Goal: Information Seeking & Learning: Learn about a topic

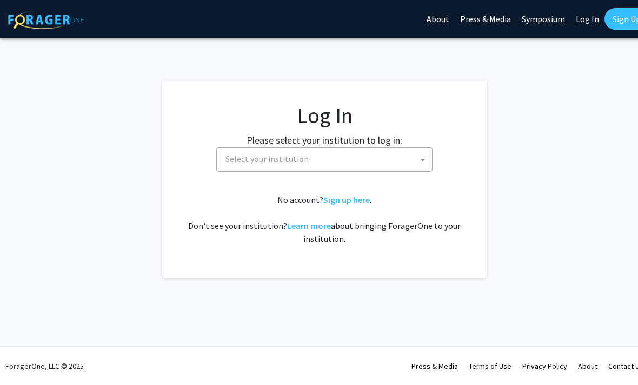
click at [405, 158] on span "Select your institution" at bounding box center [326, 159] width 211 height 22
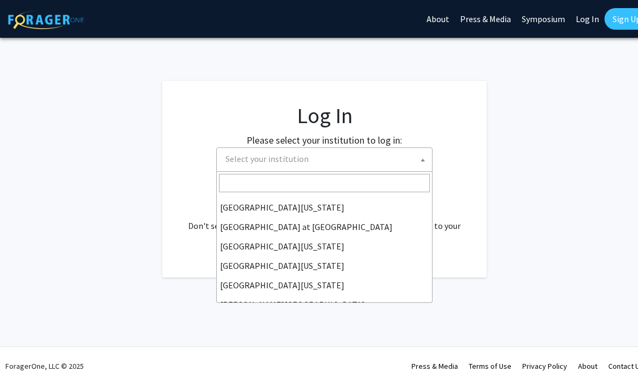
scroll to position [378, 0]
select select "13"
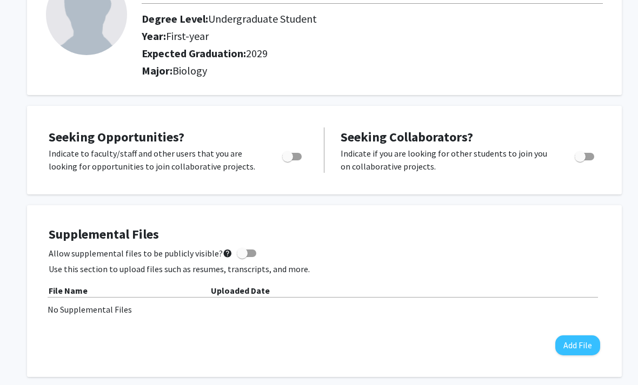
scroll to position [97, 0]
click at [296, 157] on span "Toggle" at bounding box center [291, 157] width 19 height 8
click at [288, 161] on input "Are you actively seeking opportunities?" at bounding box center [287, 161] width 1 height 1
checkbox input "true"
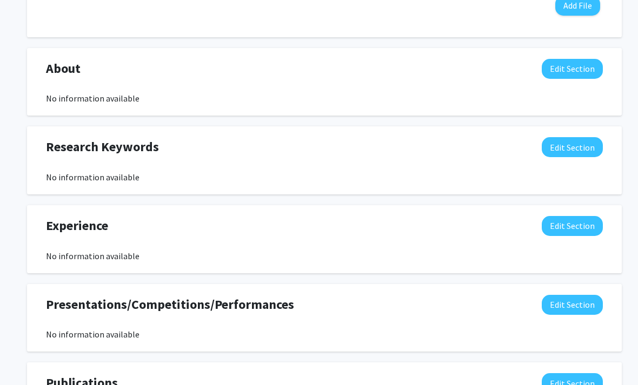
scroll to position [437, 0]
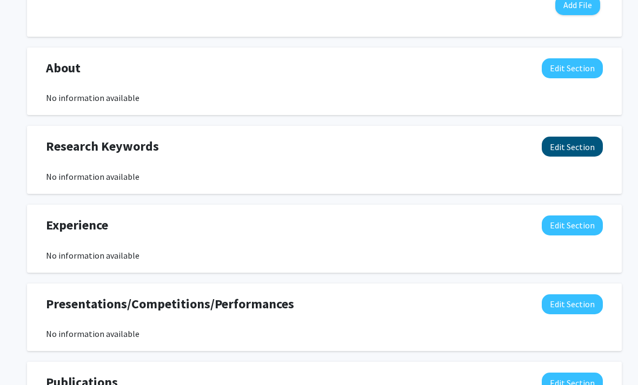
click at [583, 141] on button "Edit Section" at bounding box center [572, 147] width 61 height 20
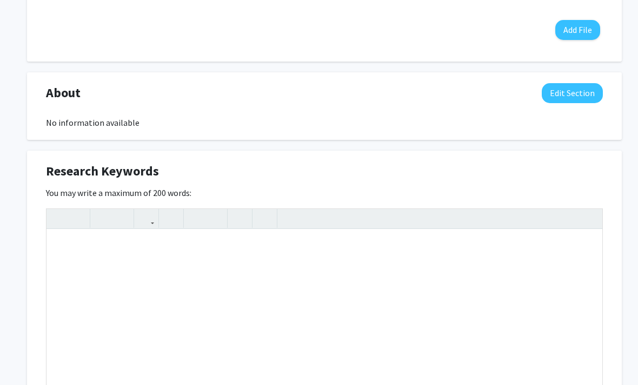
scroll to position [419, 0]
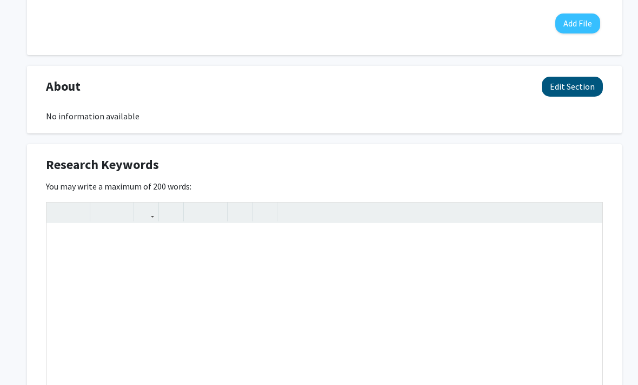
click at [590, 78] on button "Edit Section" at bounding box center [572, 87] width 61 height 20
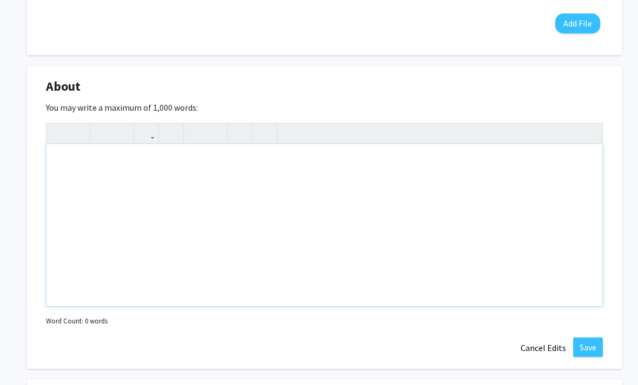
click at [525, 184] on div "Note to users with screen readers: Please deactivate our accessibility plugin f…" at bounding box center [324, 225] width 556 height 162
click at [491, 167] on div "Note to users with screen readers: Please deactivate our accessibility plugin f…" at bounding box center [324, 225] width 556 height 162
click at [388, 165] on div "Note to users with screen readers: Please deactivate our accessibility plugin f…" at bounding box center [324, 225] width 556 height 162
click at [388, 184] on div "Note to users with screen readers: Please deactivate our accessibility plugin f…" at bounding box center [324, 225] width 556 height 162
click at [77, 169] on div "Note to users with screen readers: Please deactivate our accessibility plugin f…" at bounding box center [324, 225] width 556 height 162
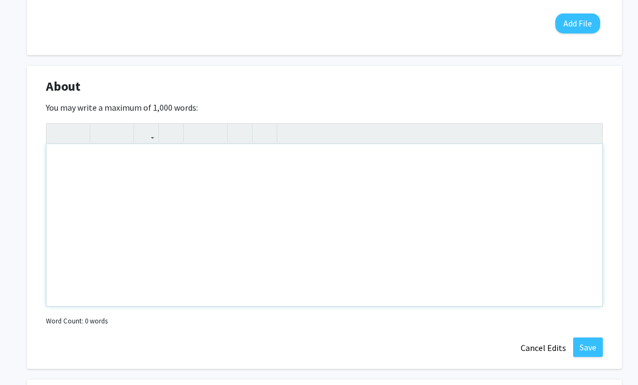
click at [241, 293] on div "Note to users with screen readers: Please deactivate our accessibility plugin f…" at bounding box center [324, 225] width 556 height 162
click at [305, 168] on div "Note to users with screen readers: Please deactivate our accessibility plugin f…" at bounding box center [324, 225] width 556 height 162
type textarea "L"
click at [372, 182] on div "Note to users with screen readers: Please deactivate our accessibility plugin f…" at bounding box center [324, 225] width 556 height 162
type textarea "L"
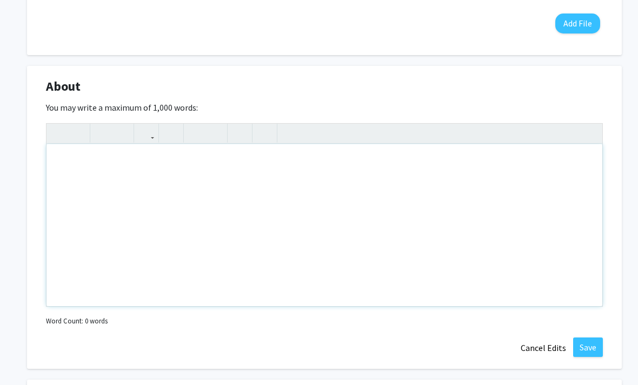
click at [455, 155] on div "Note to users with screen readers: Please deactivate our accessibility plugin f…" at bounding box center [324, 225] width 556 height 162
click at [324, 197] on div "Note to users with screen readers: Please deactivate our accessibility plugin f…" at bounding box center [324, 225] width 556 height 162
click at [303, 338] on div at bounding box center [324, 338] width 573 height 0
click at [319, 181] on div "Note to users with screen readers: Please deactivate our accessibility plugin f…" at bounding box center [324, 225] width 556 height 162
click at [305, 195] on div "Note to users with screen readers: Please deactivate our accessibility plugin f…" at bounding box center [324, 225] width 556 height 162
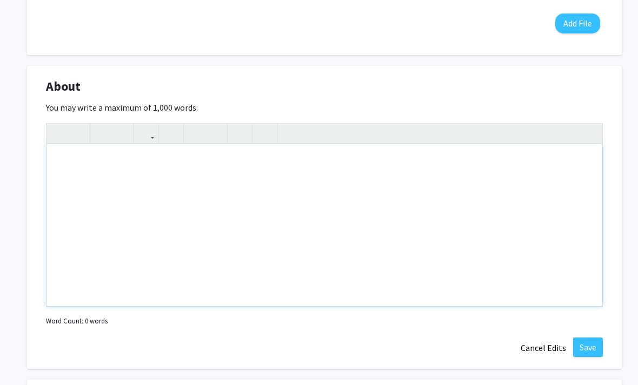
click at [311, 159] on div "Note to users with screen readers: Please deactivate our accessibility plugin f…" at bounding box center [324, 225] width 556 height 162
click at [301, 167] on div "Note to users with screen readers: Please deactivate our accessibility plugin f…" at bounding box center [324, 225] width 556 height 162
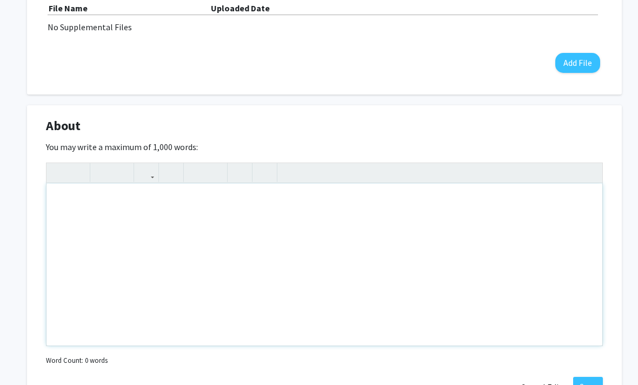
scroll to position [378, 0]
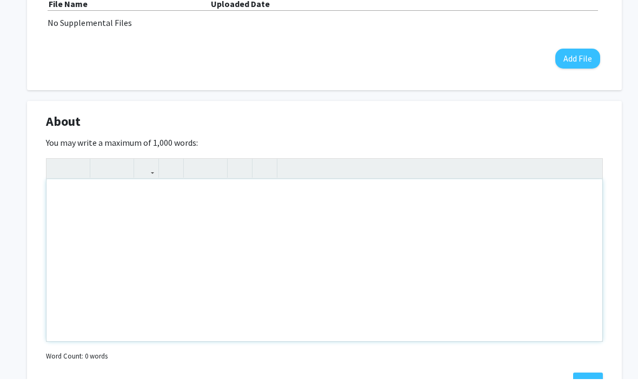
click at [333, 290] on div "Note to users with screen readers: Please deactivate our accessibility plugin f…" at bounding box center [324, 266] width 556 height 162
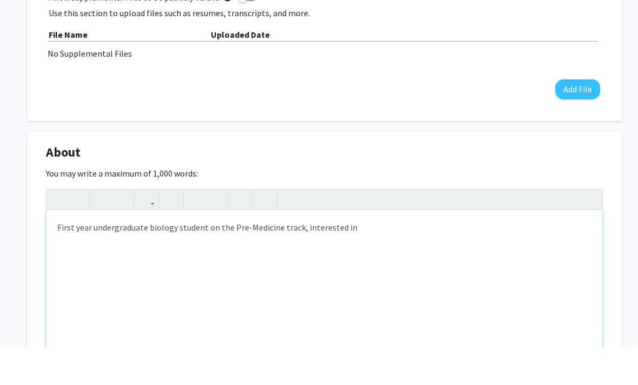
scroll to position [321, 0]
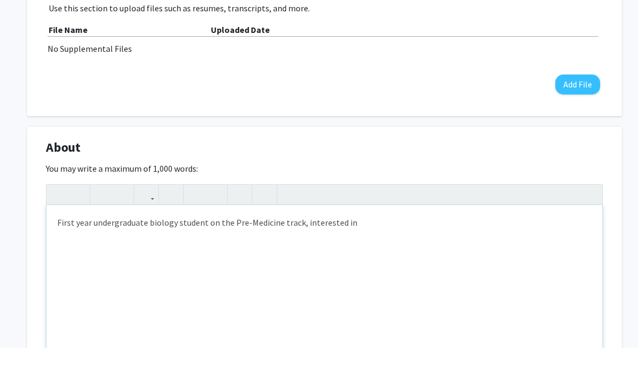
click at [282, 255] on div "First year undergraduate biology student on the Pre-Medicine track, interested …" at bounding box center [324, 324] width 556 height 162
type textarea "First year undergraduate biology student on the Pre-Medicine track. Interested …"
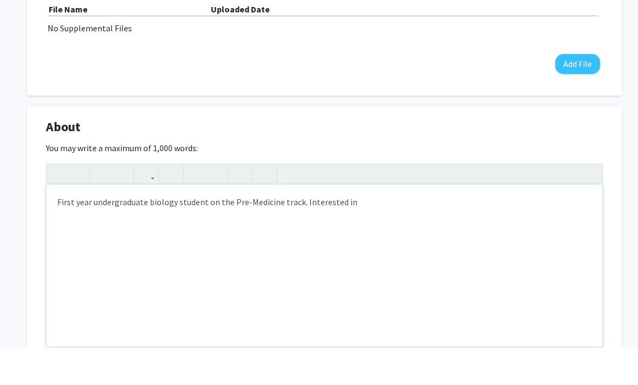
scroll to position [360, 0]
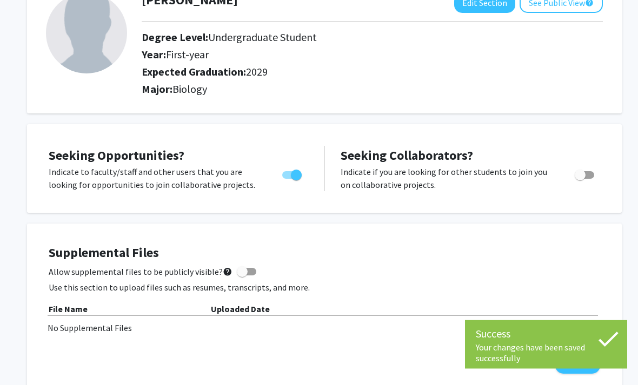
scroll to position [0, 0]
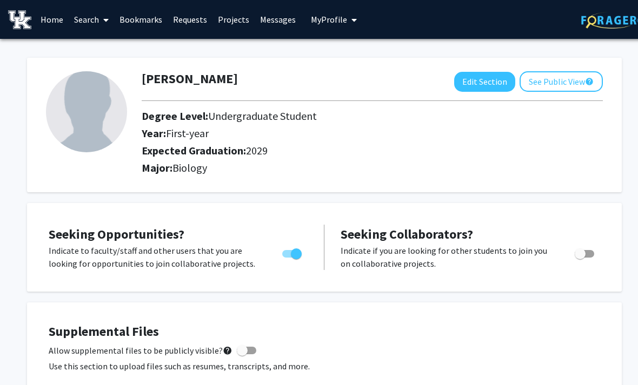
click at [97, 22] on link "Search" at bounding box center [91, 20] width 45 height 38
click at [132, 49] on span "Faculty/Staff" at bounding box center [108, 50] width 79 height 22
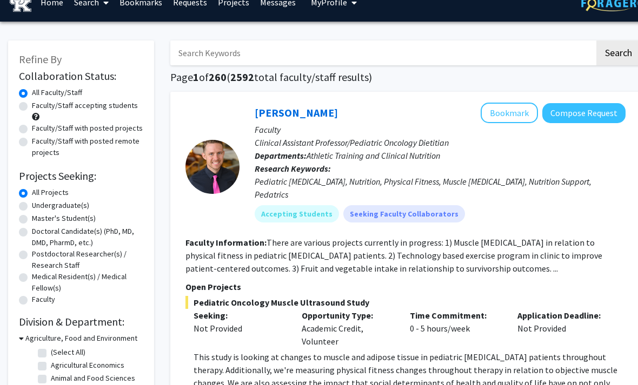
scroll to position [19, 0]
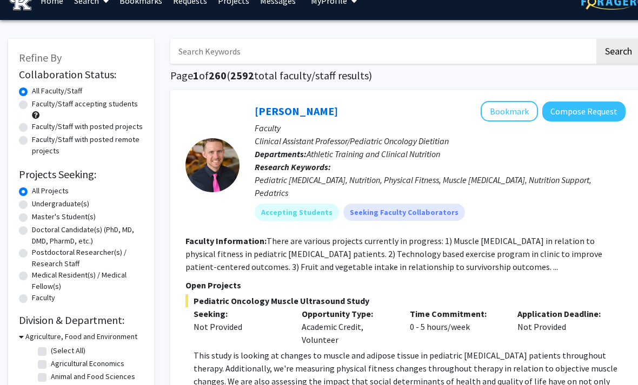
click at [71, 208] on label "Undergraduate(s)" at bounding box center [60, 203] width 57 height 11
click at [39, 205] on input "Undergraduate(s)" at bounding box center [35, 201] width 7 height 7
radio input "true"
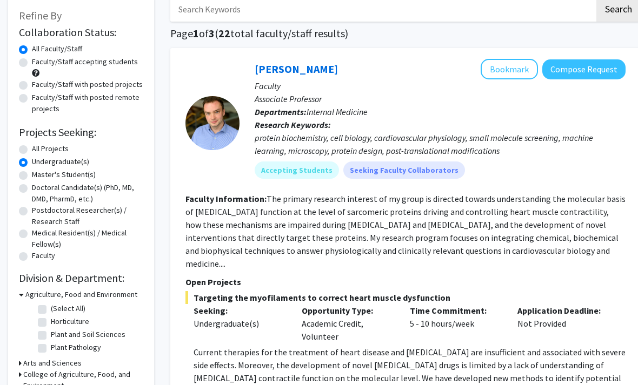
scroll to position [63, 0]
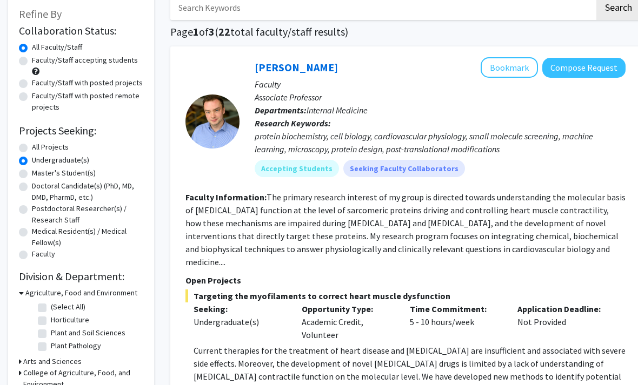
click at [131, 62] on label "Faculty/Staff accepting students" at bounding box center [85, 60] width 106 height 11
click at [39, 62] on input "Faculty/Staff accepting students" at bounding box center [35, 58] width 7 height 7
radio input "true"
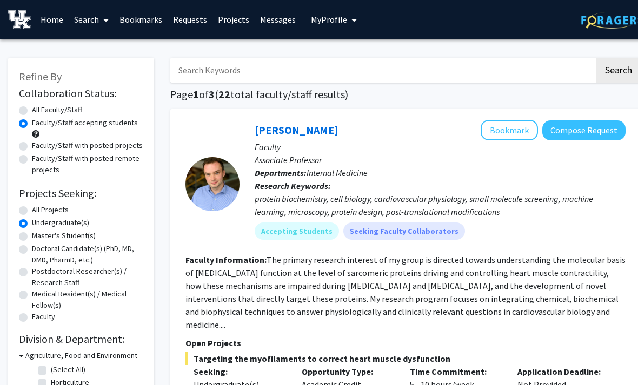
click at [36, 136] on span at bounding box center [36, 134] width 8 height 8
click at [34, 141] on label "Faculty/Staff with posted projects" at bounding box center [87, 145] width 111 height 11
click at [34, 141] on input "Faculty/Staff with posted projects" at bounding box center [35, 143] width 7 height 7
radio input "true"
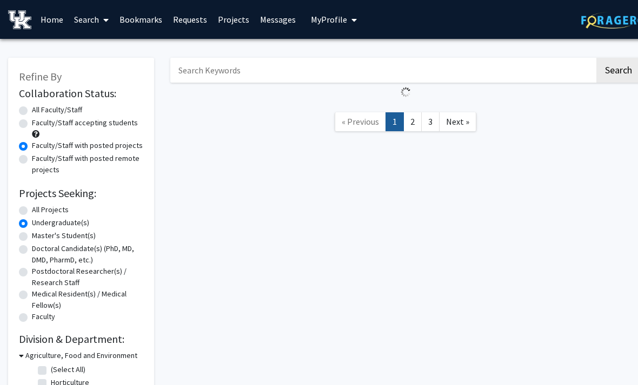
click at [37, 127] on label "Faculty/Staff accepting students" at bounding box center [85, 122] width 106 height 11
click at [37, 124] on input "Faculty/Staff accepting students" at bounding box center [35, 120] width 7 height 7
radio input "true"
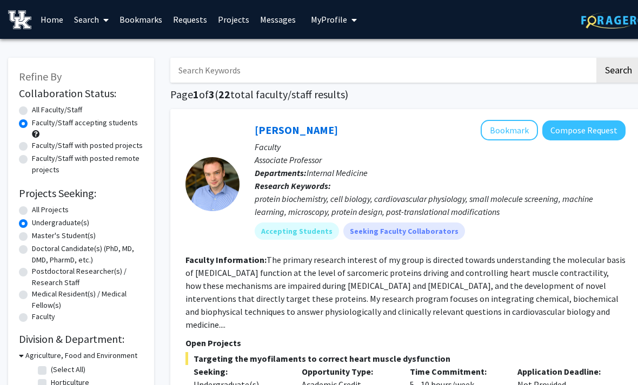
click at [39, 134] on div "Faculty/Staff accepting students" at bounding box center [81, 128] width 124 height 23
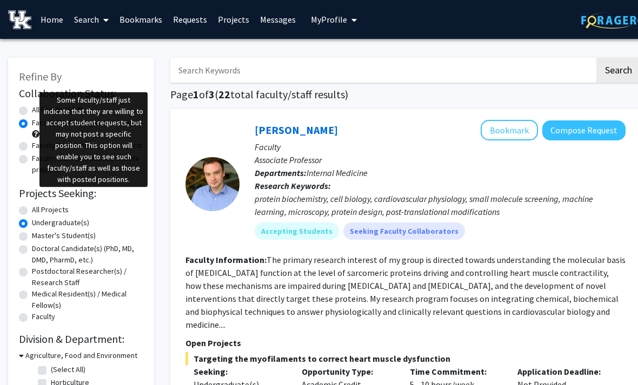
click at [37, 132] on span at bounding box center [36, 134] width 8 height 8
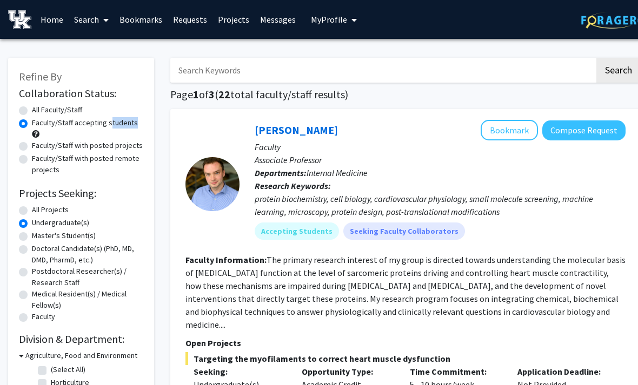
click at [37, 135] on span at bounding box center [36, 134] width 8 height 8
click at [38, 133] on span at bounding box center [36, 134] width 8 height 8
click at [39, 133] on div "Faculty/Staff accepting students" at bounding box center [81, 128] width 124 height 23
click at [34, 126] on label "Faculty/Staff accepting students" at bounding box center [85, 122] width 106 height 11
click at [34, 124] on input "Faculty/Staff accepting students" at bounding box center [35, 120] width 7 height 7
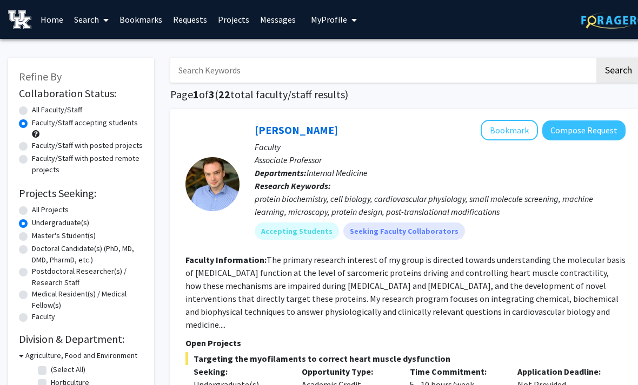
click at [42, 134] on div "Faculty/Staff accepting students" at bounding box center [81, 128] width 124 height 23
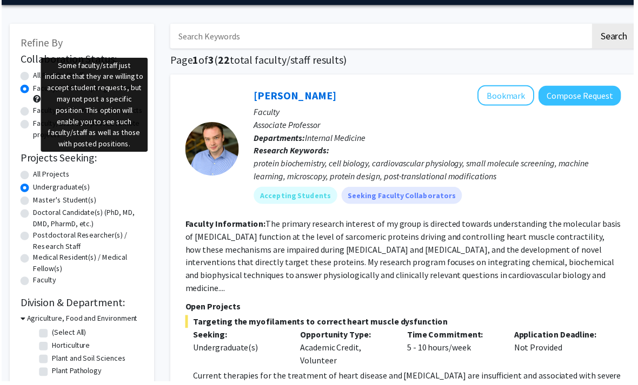
scroll to position [36, 0]
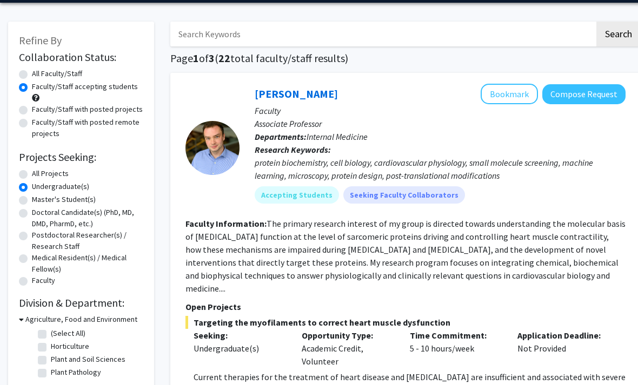
click at [43, 98] on div "Faculty/Staff accepting students" at bounding box center [81, 92] width 124 height 23
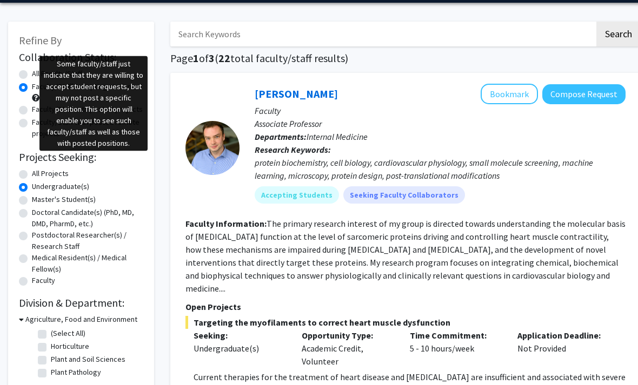
click at [34, 90] on label "Faculty/Staff accepting students" at bounding box center [85, 86] width 106 height 11
click at [34, 88] on input "Faculty/Staff accepting students" at bounding box center [35, 84] width 7 height 7
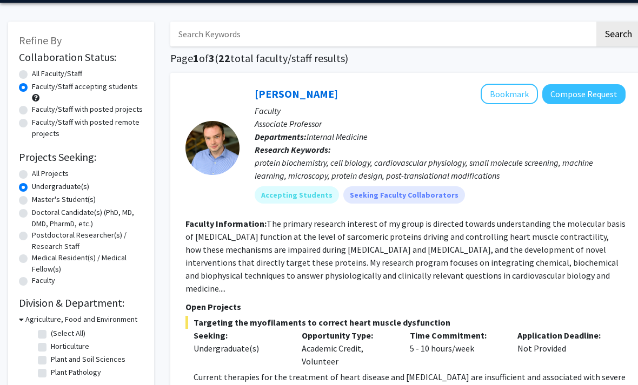
click at [37, 96] on span at bounding box center [36, 98] width 8 height 8
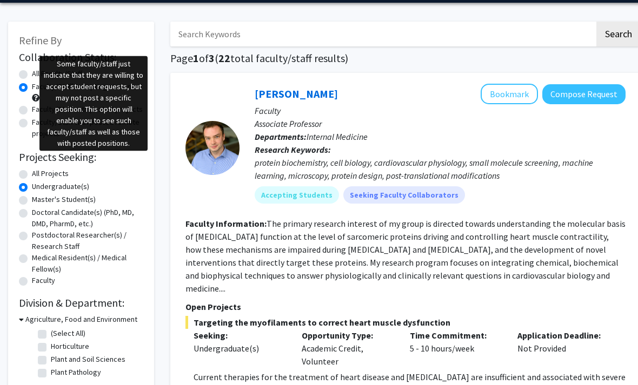
click at [36, 99] on span at bounding box center [36, 98] width 8 height 8
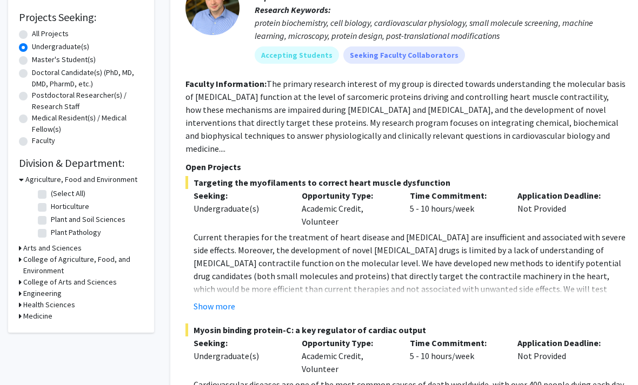
scroll to position [177, 0]
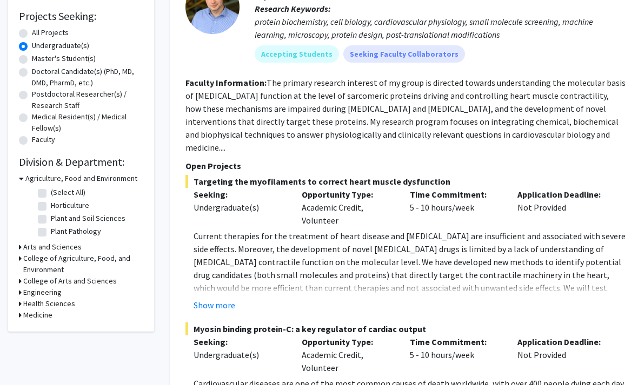
click at [51, 317] on h3 "Medicine" at bounding box center [37, 315] width 29 height 11
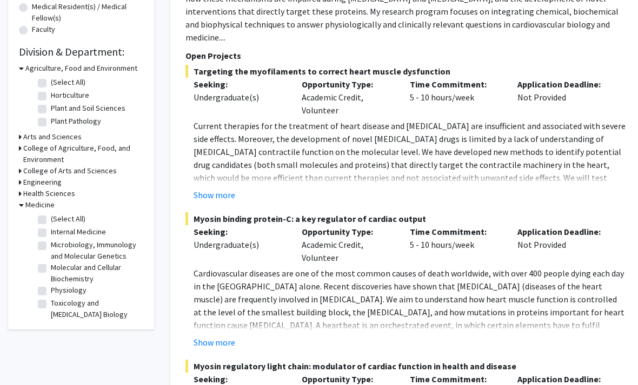
scroll to position [288, 0]
click at [111, 255] on label "Microbiology, Immunology and Molecular Genetics" at bounding box center [96, 250] width 90 height 23
click at [58, 247] on input "Microbiology, Immunology and Molecular Genetics" at bounding box center [54, 242] width 7 height 7
checkbox input "true"
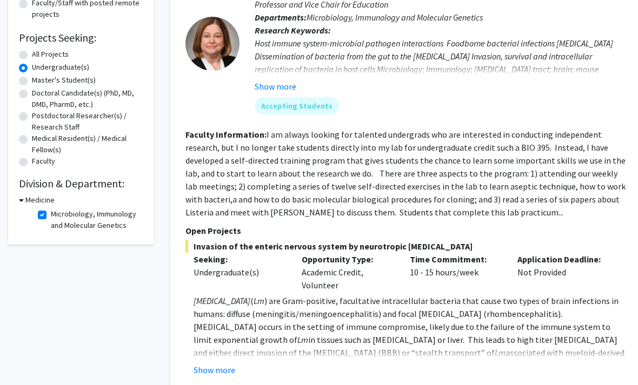
scroll to position [151, 0]
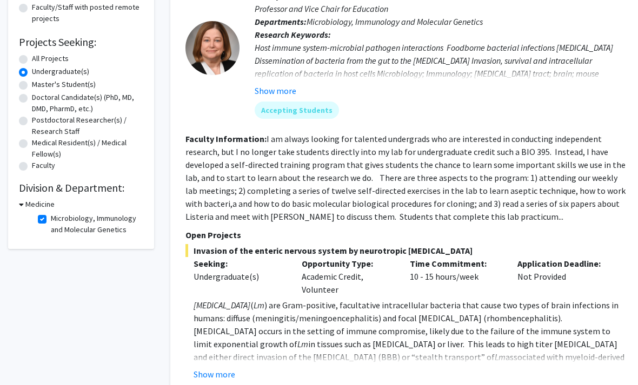
click at [96, 207] on div "Medicine" at bounding box center [81, 204] width 124 height 11
click at [52, 227] on label "Microbiology, Immunology and Molecular Genetics" at bounding box center [96, 225] width 90 height 23
click at [52, 221] on input "Microbiology, Immunology and Molecular Genetics" at bounding box center [54, 217] width 7 height 7
checkbox input "false"
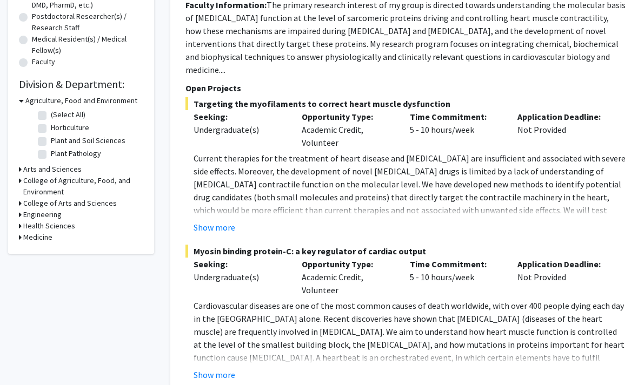
scroll to position [265, 0]
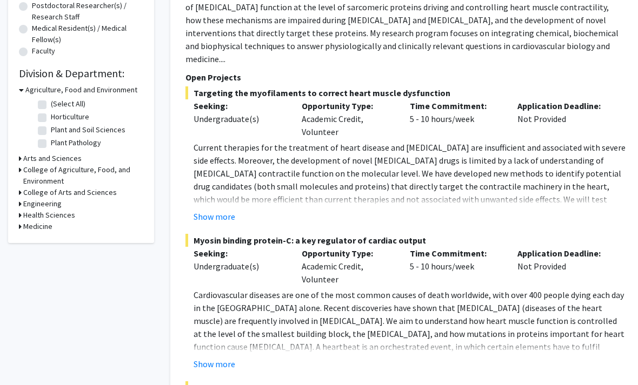
click at [64, 226] on div "Medicine" at bounding box center [81, 227] width 124 height 11
click at [41, 223] on h3 "Medicine" at bounding box center [37, 227] width 29 height 11
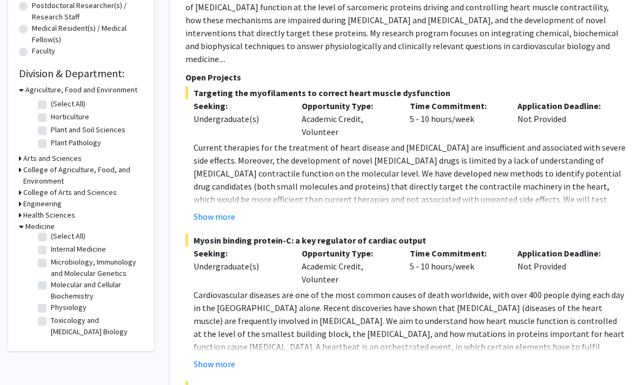
scroll to position [4, 0]
click at [68, 327] on label "Toxicology and [MEDICAL_DATA] Biology" at bounding box center [96, 326] width 90 height 23
click at [58, 322] on input "Toxicology and [MEDICAL_DATA] Biology" at bounding box center [54, 318] width 7 height 7
checkbox input "true"
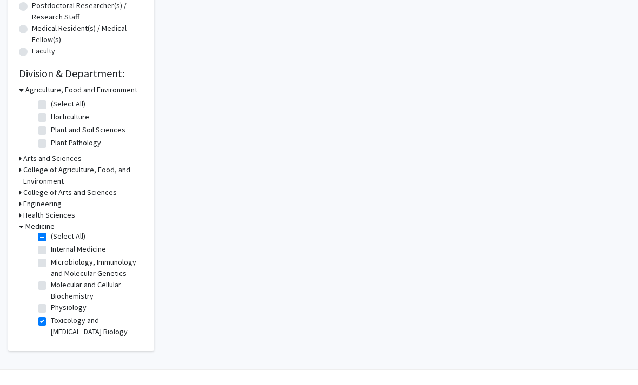
checkbox input "true"
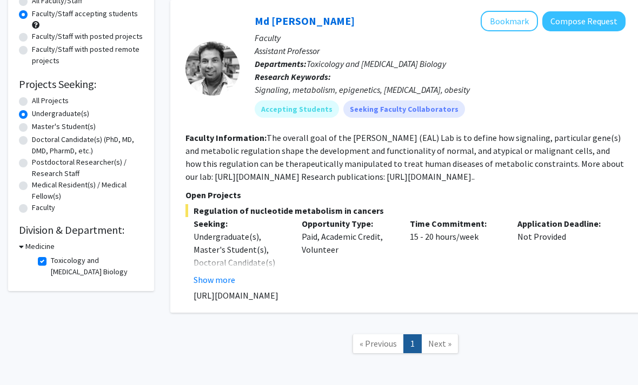
scroll to position [121, 0]
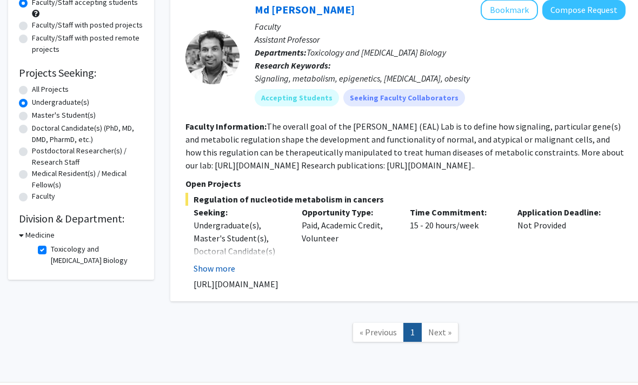
click at [228, 267] on button "Show more" at bounding box center [215, 268] width 42 height 13
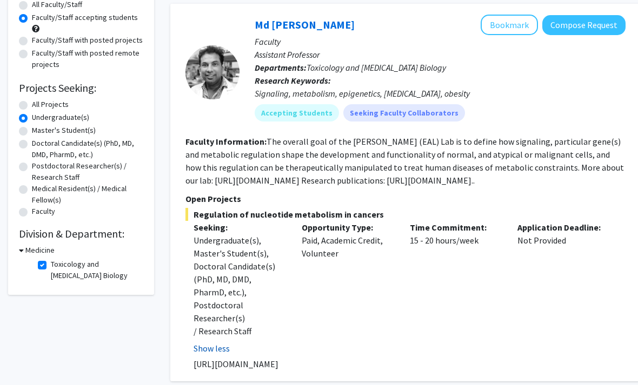
scroll to position [105, 0]
click at [51, 263] on label "Toxicology and [MEDICAL_DATA] Biology" at bounding box center [96, 270] width 90 height 23
click at [51, 263] on input "Toxicology and [MEDICAL_DATA] Biology" at bounding box center [54, 262] width 7 height 7
checkbox input "false"
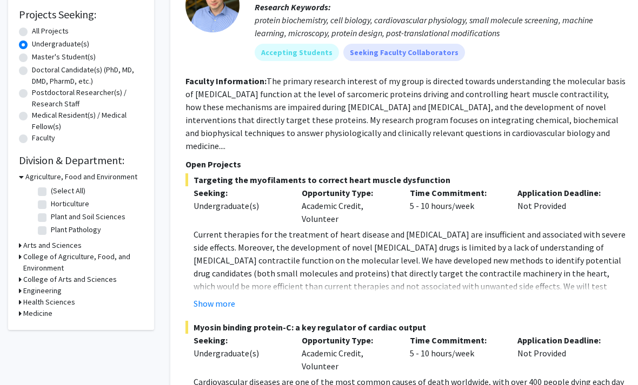
scroll to position [185, 0]
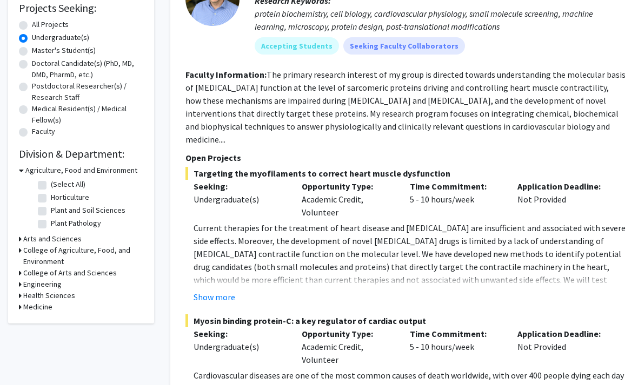
click at [62, 309] on div "Medicine" at bounding box center [81, 307] width 124 height 11
click at [43, 311] on h3 "Medicine" at bounding box center [37, 307] width 29 height 11
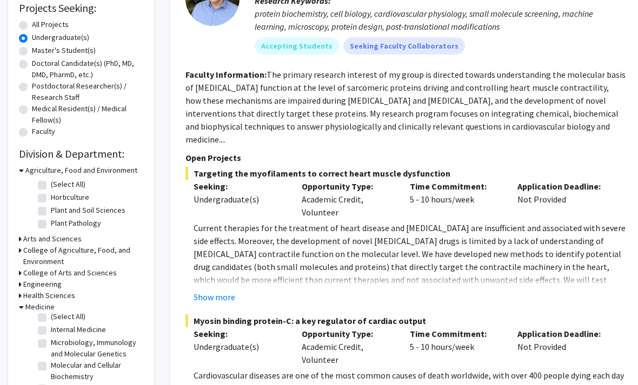
scroll to position [4, 0]
click at [84, 385] on label "Physiology" at bounding box center [69, 388] width 36 height 11
click at [58, 385] on input "Physiology" at bounding box center [54, 386] width 7 height 7
checkbox input "true"
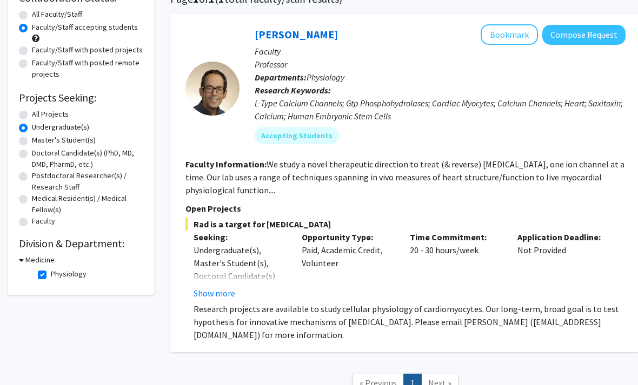
scroll to position [96, 0]
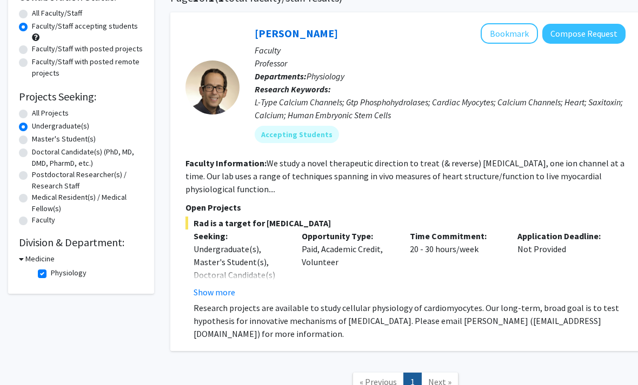
click at [214, 211] on p "Open Projects" at bounding box center [405, 208] width 440 height 13
click at [237, 180] on fg-read-more "We study a novel therapeutic direction to treat (& reverse) [MEDICAL_DATA], one…" at bounding box center [404, 176] width 439 height 37
click at [215, 197] on fg-search-faculty "[PERSON_NAME] Bookmark Compose Request Faculty Professor Departments: Physiolog…" at bounding box center [405, 182] width 440 height 317
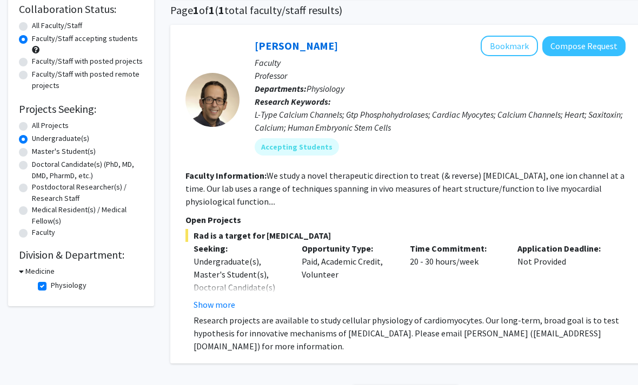
scroll to position [147, 0]
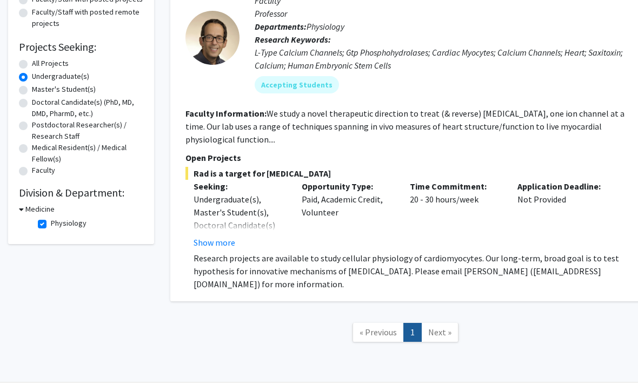
click at [228, 241] on button "Show more" at bounding box center [215, 242] width 42 height 13
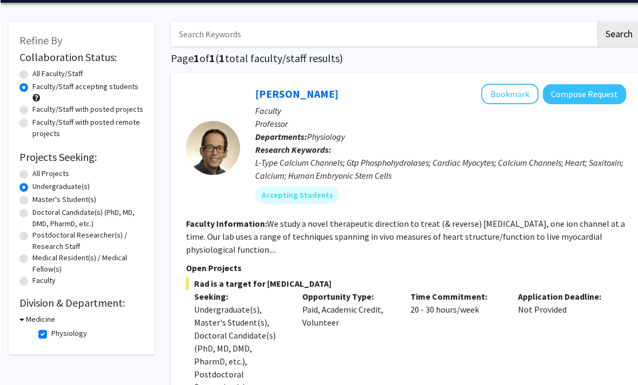
scroll to position [37, 0]
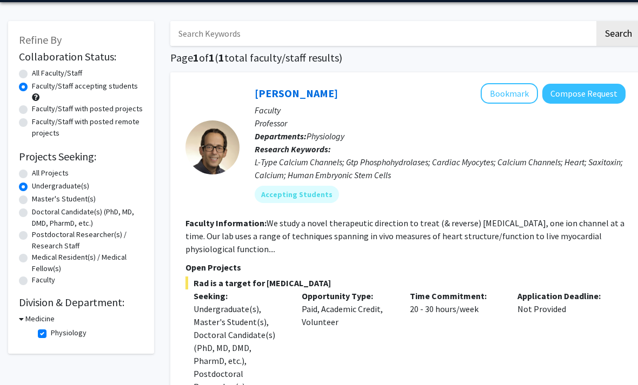
click at [68, 333] on label "Physiology" at bounding box center [69, 333] width 36 height 11
click at [58, 333] on input "Physiology" at bounding box center [54, 331] width 7 height 7
checkbox input "false"
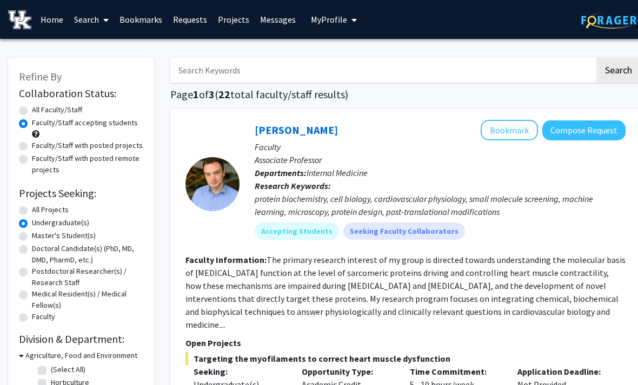
click at [277, 68] on input "Search Keywords" at bounding box center [382, 70] width 424 height 25
type input "[MEDICAL_DATA]"
click at [618, 69] on button "Search" at bounding box center [618, 70] width 44 height 25
radio input "true"
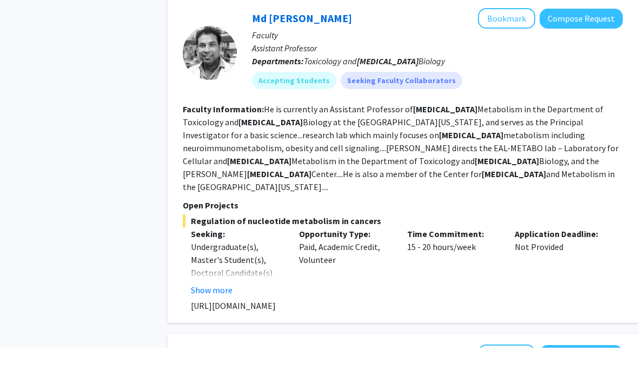
scroll to position [861, 3]
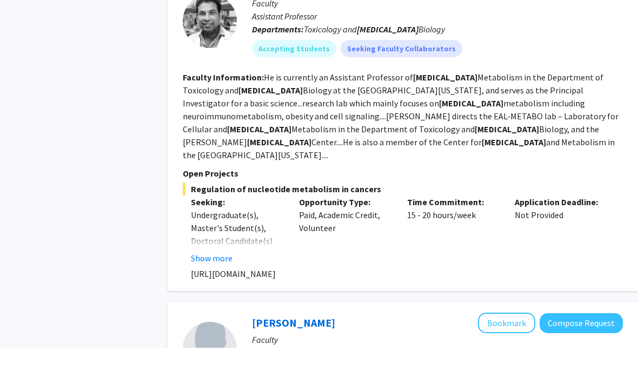
click at [300, 109] on fg-read-more "He is currently an Assistant Professor of [MEDICAL_DATA] Metabolism in the Depa…" at bounding box center [401, 153] width 436 height 89
click at [300, 114] on fg-read-more "He is currently an Assistant Professor of [MEDICAL_DATA] Metabolism in the Depa…" at bounding box center [401, 153] width 436 height 89
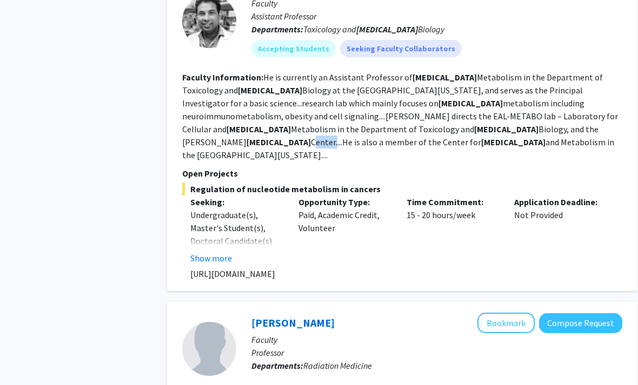
click at [300, 114] on fg-read-more "He is currently an Assistant Professor of [MEDICAL_DATA] Metabolism in the Depa…" at bounding box center [400, 116] width 436 height 89
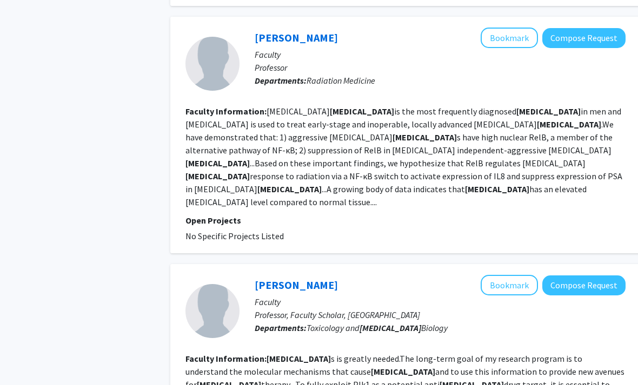
scroll to position [1183, 0]
click at [270, 111] on fg-read-more "[MEDICAL_DATA] is the most frequently diagnosed [MEDICAL_DATA] in men and [MEDI…" at bounding box center [403, 157] width 437 height 102
click at [270, 110] on fg-read-more "[MEDICAL_DATA] is the most frequently diagnosed [MEDICAL_DATA] in men and [MEDI…" at bounding box center [403, 157] width 437 height 102
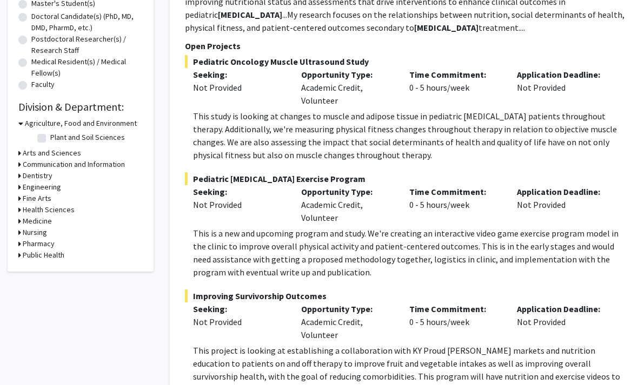
scroll to position [0, 0]
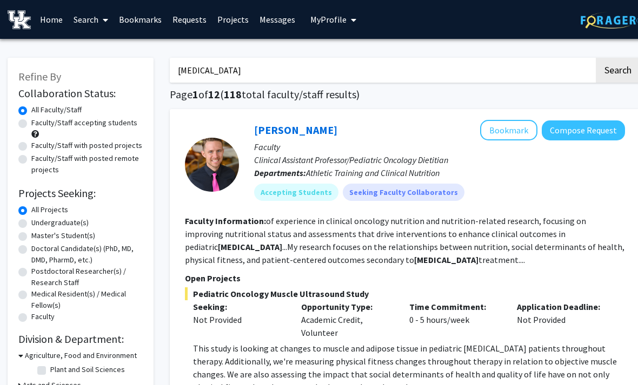
click at [104, 22] on icon at bounding box center [105, 20] width 5 height 9
click at [124, 53] on span "Faculty/Staff" at bounding box center [107, 50] width 79 height 22
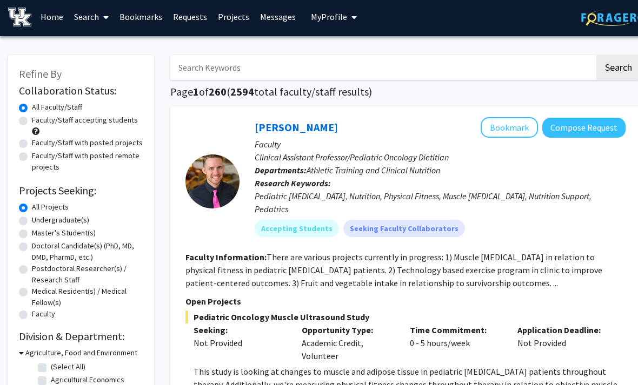
scroll to position [3, 0]
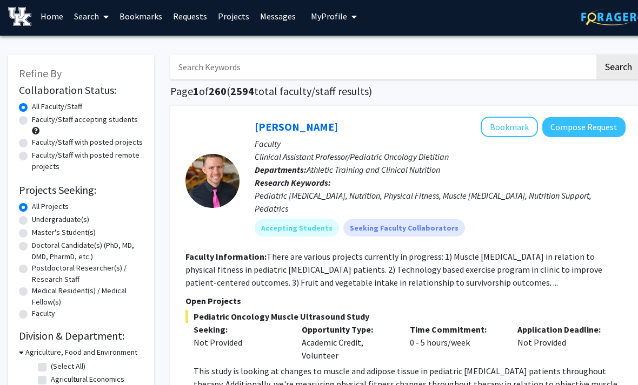
click at [390, 1] on div "Skip navigation Home Search Bookmarks Requests Projects Messages My Profile [PE…" at bounding box center [324, 16] width 649 height 39
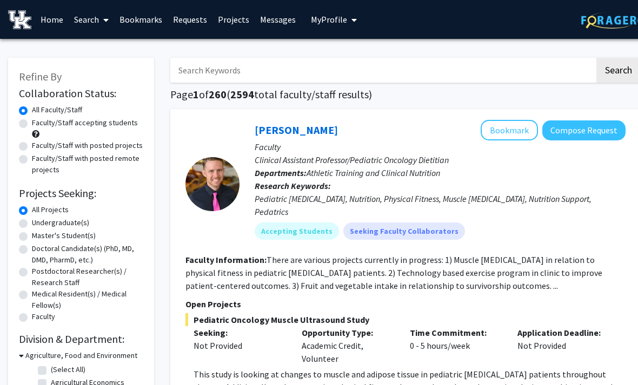
click at [450, 76] on input "Search Keywords" at bounding box center [382, 70] width 424 height 25
click at [445, 63] on input "Search Keywords" at bounding box center [382, 70] width 424 height 25
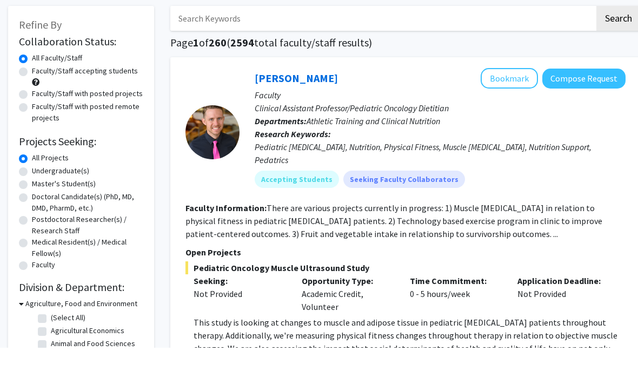
scroll to position [46, 0]
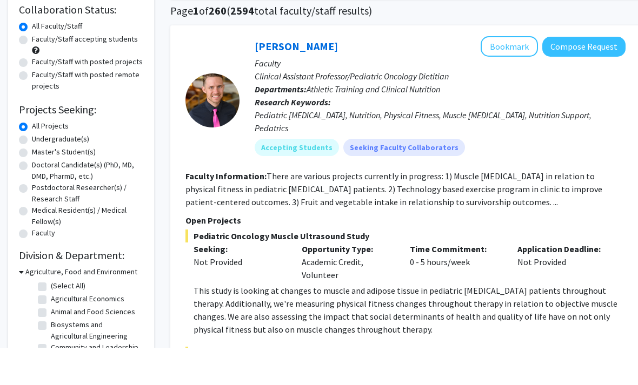
click at [60, 171] on label "Undergraduate(s)" at bounding box center [60, 176] width 57 height 11
click at [39, 171] on input "Undergraduate(s)" at bounding box center [35, 174] width 7 height 7
radio input "true"
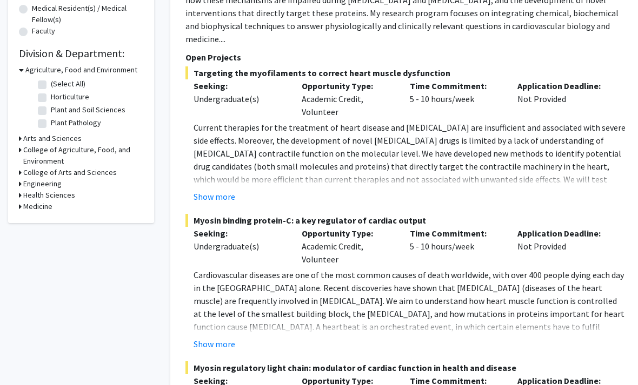
scroll to position [285, 0]
click at [62, 151] on h3 "College of Agriculture, Food, and Environment" at bounding box center [83, 156] width 120 height 23
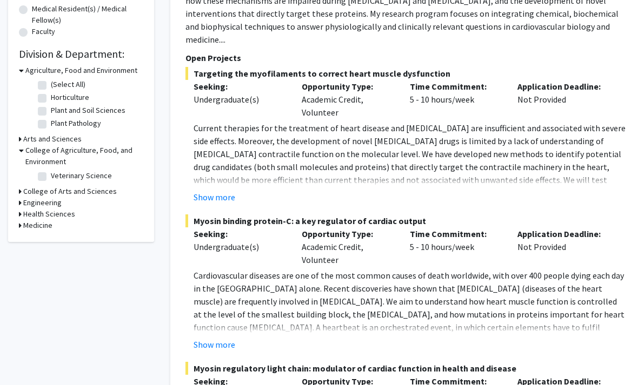
click at [62, 151] on h3 "College of Agriculture, Food, and Environment" at bounding box center [84, 156] width 118 height 23
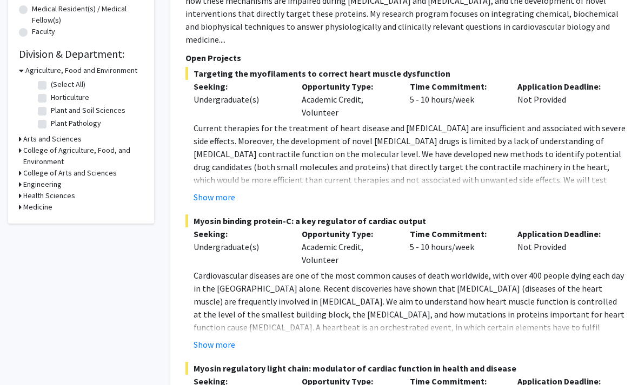
click at [53, 174] on h3 "College of Arts and Sciences" at bounding box center [70, 173] width 94 height 11
click at [49, 189] on fg-checkbox "Biology Biology" at bounding box center [89, 188] width 103 height 13
click at [51, 189] on label "Biology" at bounding box center [63, 187] width 24 height 11
click at [51, 189] on input "Biology" at bounding box center [54, 185] width 7 height 7
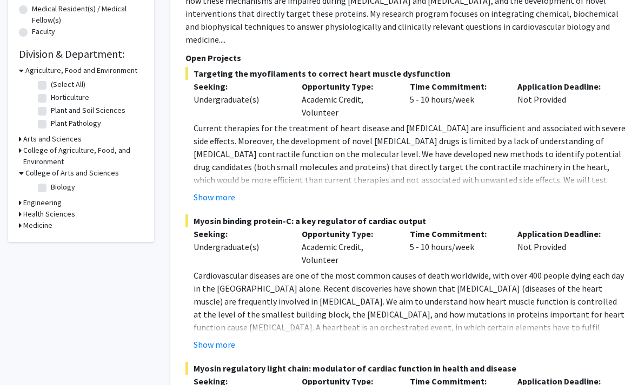
checkbox input "true"
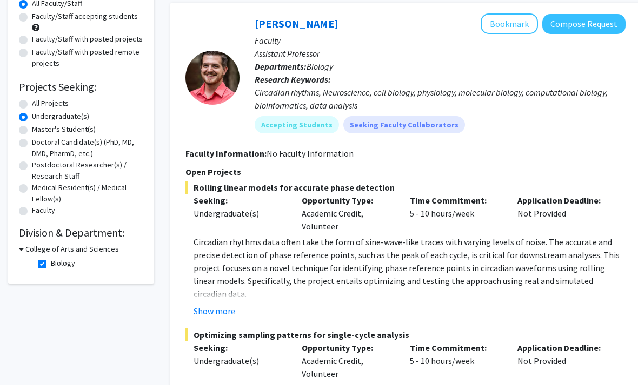
scroll to position [107, 0]
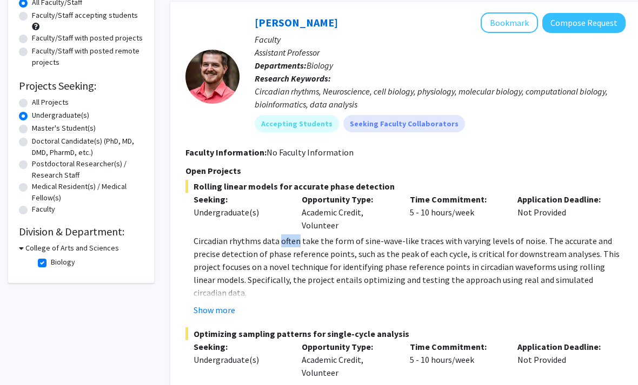
click at [283, 239] on p "Circadian rhythms data often take the form of sine-wave-like traces with varyin…" at bounding box center [410, 267] width 432 height 65
click at [299, 274] on p "Circadian rhythms data often take the form of sine-wave-like traces with varyin…" at bounding box center [410, 267] width 432 height 65
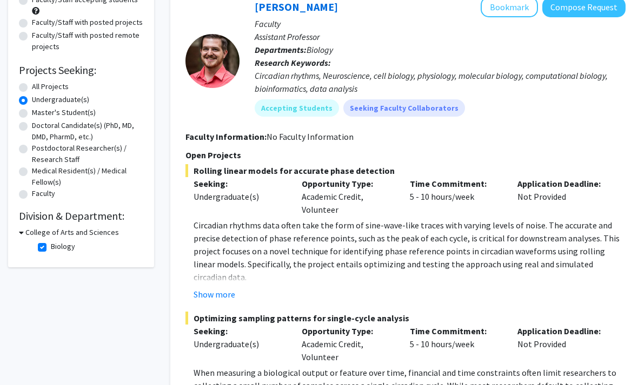
scroll to position [124, 0]
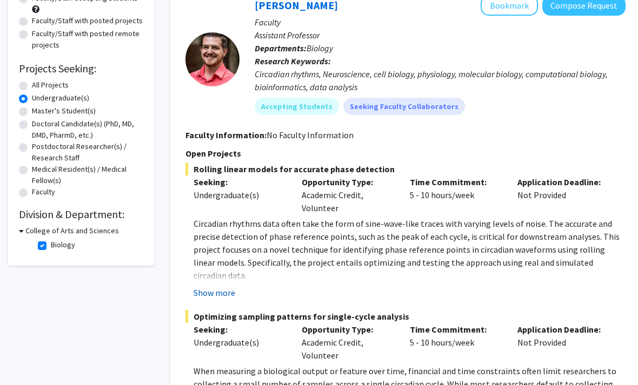
click at [223, 298] on button "Show more" at bounding box center [215, 293] width 42 height 13
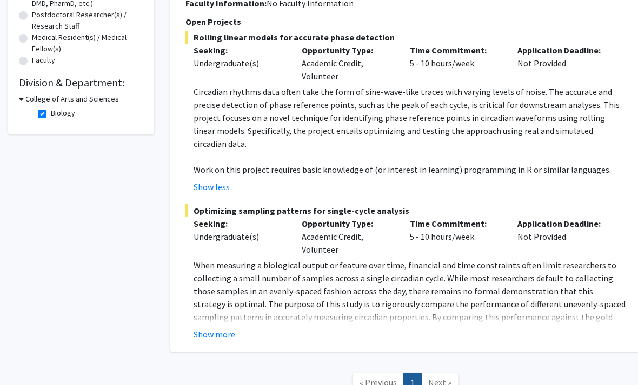
scroll to position [294, 0]
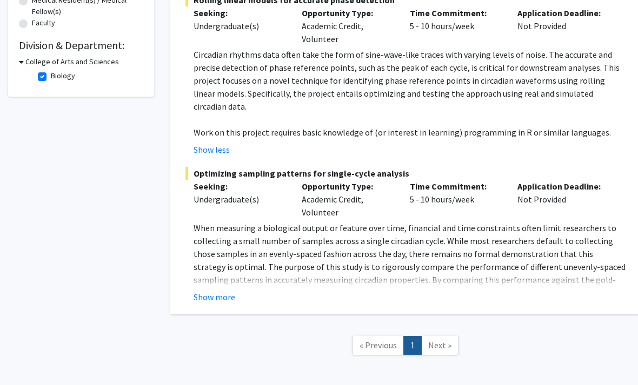
click at [211, 291] on button "Show more" at bounding box center [215, 297] width 42 height 13
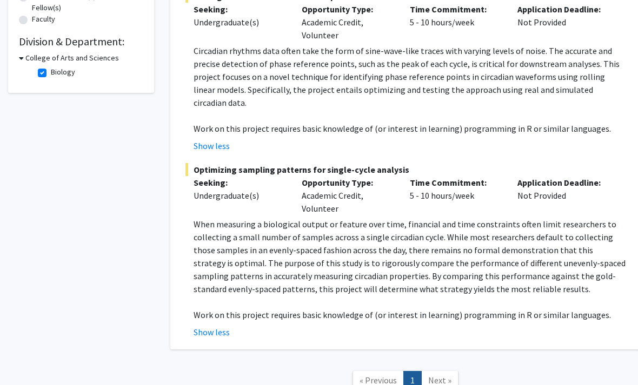
scroll to position [298, 0]
click at [211, 222] on p "When measuring a biological output or feature over time, financial and time con…" at bounding box center [410, 257] width 432 height 78
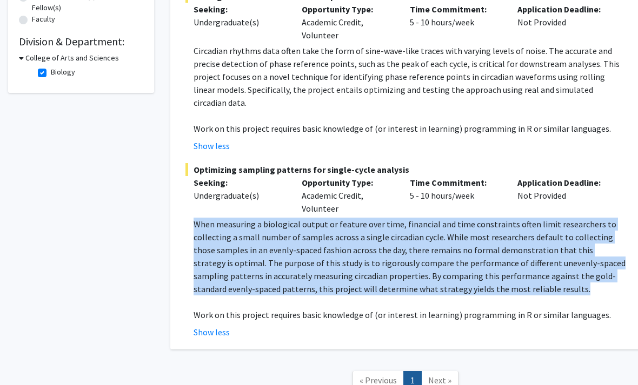
click at [211, 222] on p "When measuring a biological output or feature over time, financial and time con…" at bounding box center [410, 257] width 432 height 78
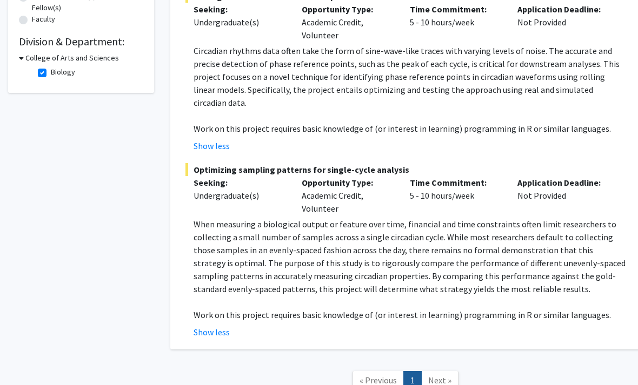
click at [212, 222] on p "When measuring a biological output or feature over time, financial and time con…" at bounding box center [410, 257] width 432 height 78
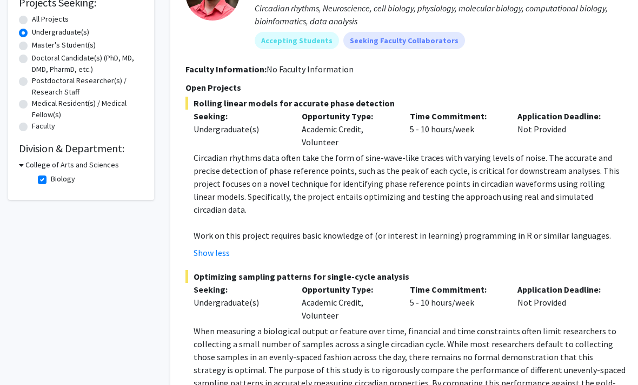
scroll to position [242, 0]
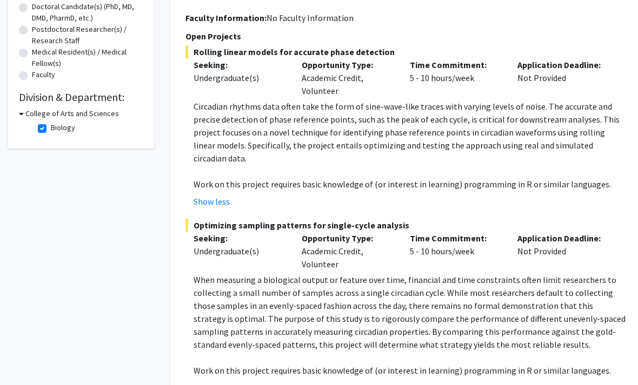
click at [51, 126] on label "Biology" at bounding box center [63, 127] width 24 height 11
click at [51, 126] on input "Biology" at bounding box center [54, 125] width 7 height 7
checkbox input "false"
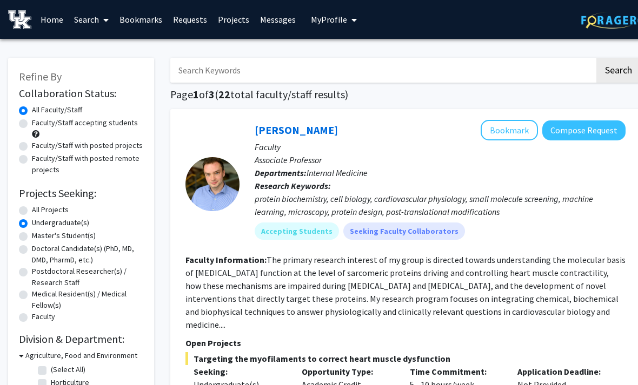
click at [542, 69] on input "Search Keywords" at bounding box center [382, 70] width 424 height 25
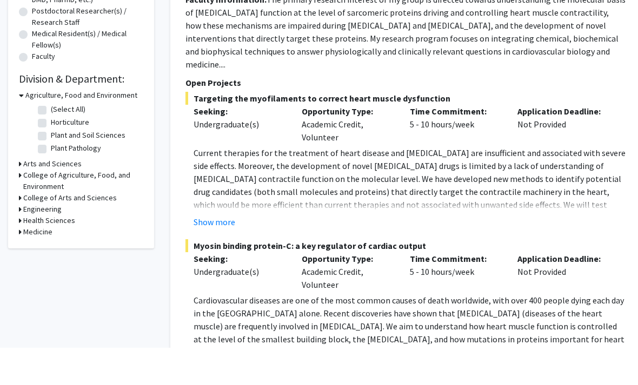
scroll to position [229, 0]
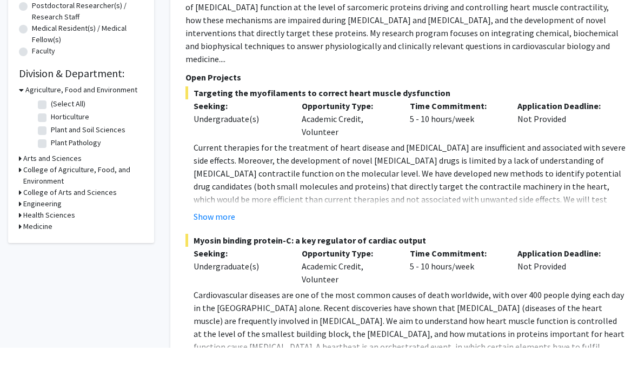
click at [214, 209] on fg-project-list "Targeting the myofilaments to correct heart muscle dysfunction Seeking: Undergr…" at bounding box center [405, 340] width 440 height 432
click at [215, 210] on button "Show more" at bounding box center [215, 216] width 42 height 13
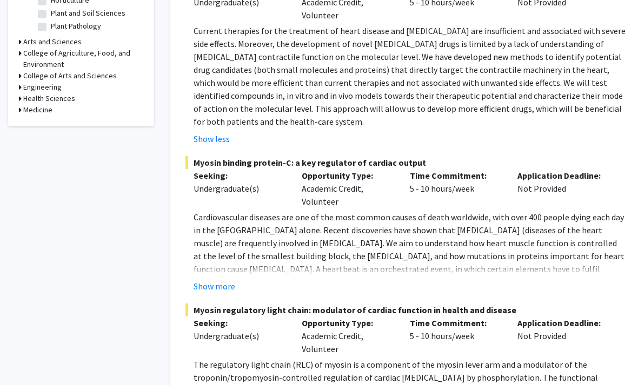
scroll to position [383, 0]
click at [215, 212] on span "Cardiovascular diseases are one of the most common causes of death worldwide, w…" at bounding box center [409, 256] width 431 height 89
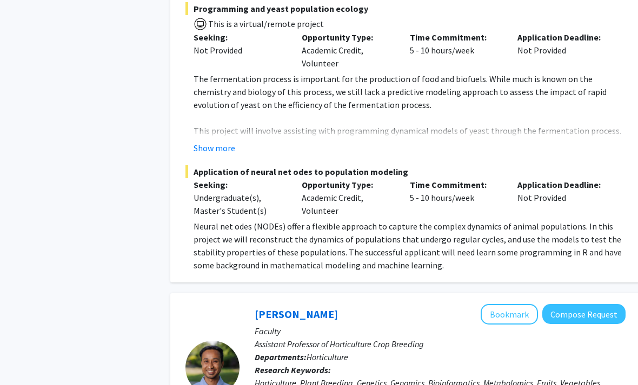
scroll to position [1655, 0]
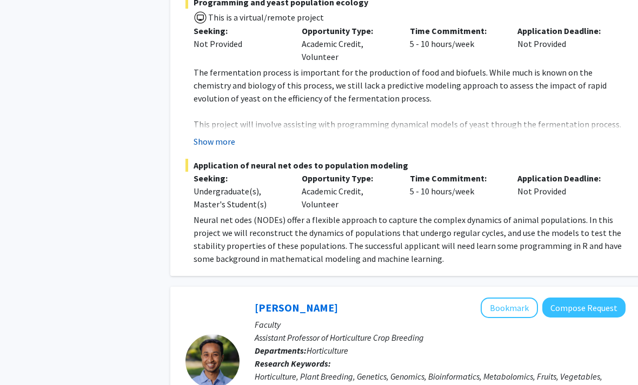
click at [220, 135] on button "Show more" at bounding box center [215, 141] width 42 height 13
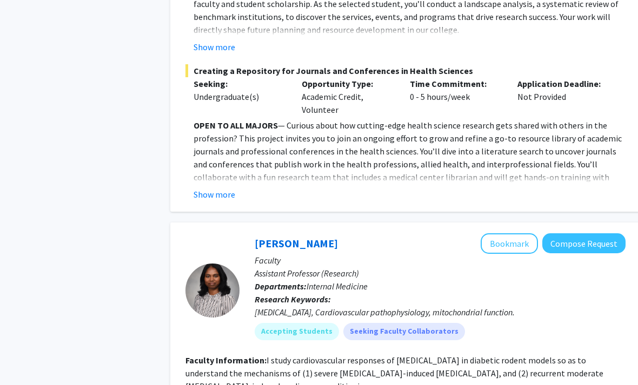
scroll to position [2896, 0]
click at [215, 188] on button "Show more" at bounding box center [215, 194] width 42 height 13
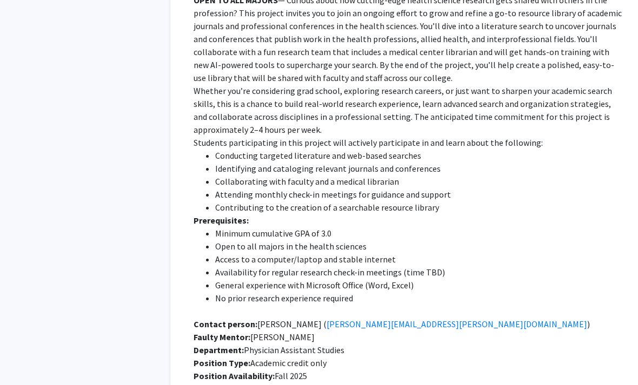
scroll to position [3029, 0]
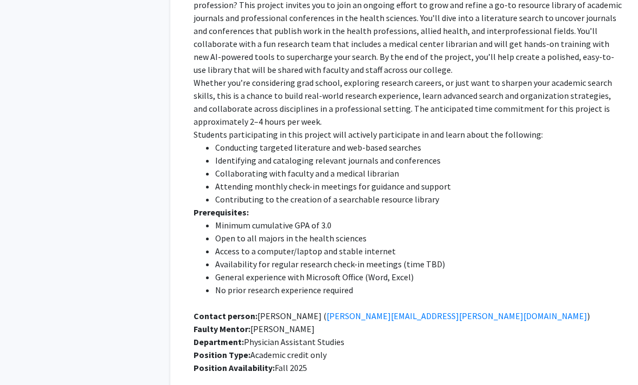
click at [267, 232] on li "Open to all majors in the health sciences" at bounding box center [420, 238] width 410 height 13
click at [267, 258] on li "Availability for regular research check-in meetings (time TBD)" at bounding box center [420, 264] width 410 height 13
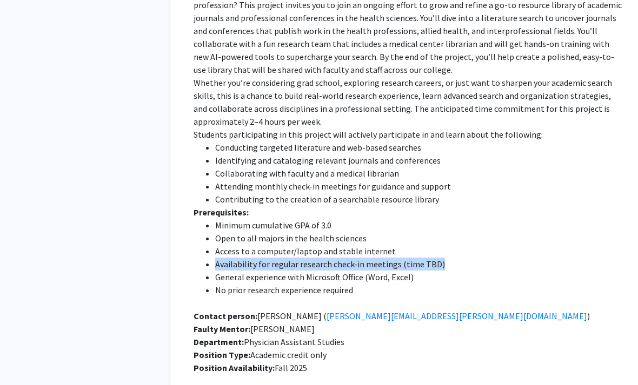
click at [267, 258] on li "Availability for regular research check-in meetings (time TBD)" at bounding box center [420, 264] width 410 height 13
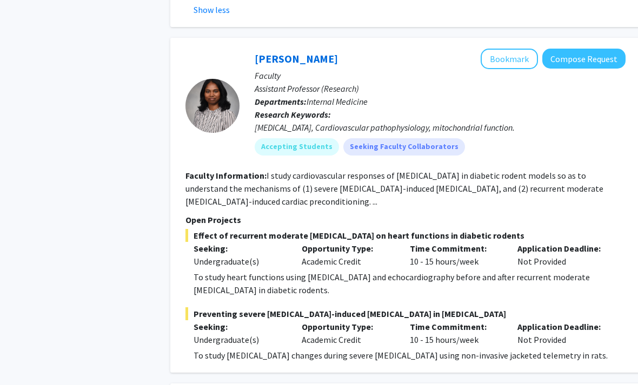
scroll to position [3421, 0]
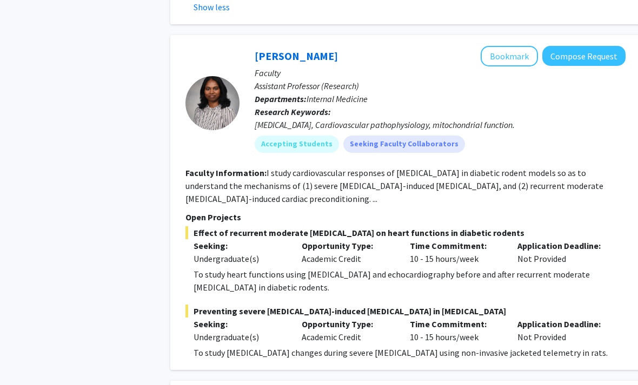
click at [250, 268] on p "To study heart functions using [MEDICAL_DATA] and echocardiography before and a…" at bounding box center [410, 281] width 432 height 26
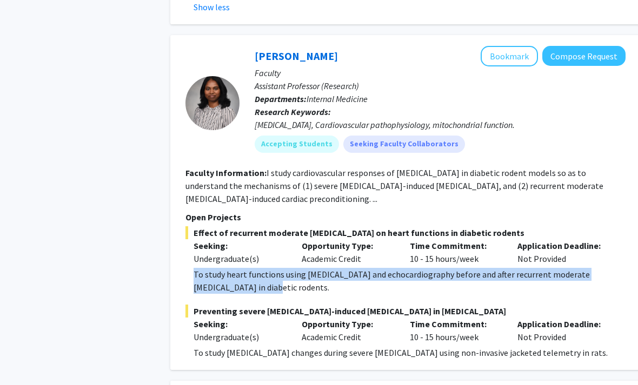
click at [250, 268] on p "To study heart functions using [MEDICAL_DATA] and echocardiography before and a…" at bounding box center [410, 281] width 432 height 26
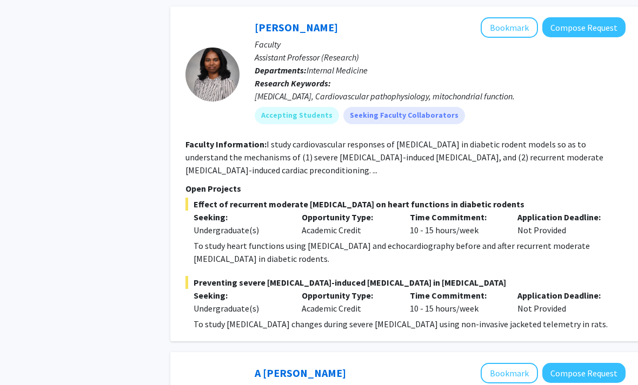
scroll to position [3451, 0]
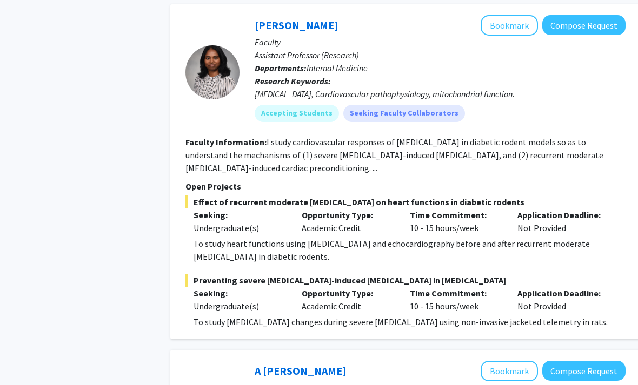
click at [254, 316] on p "To study [MEDICAL_DATA] changes during severe [MEDICAL_DATA] using non-invasive…" at bounding box center [410, 322] width 432 height 13
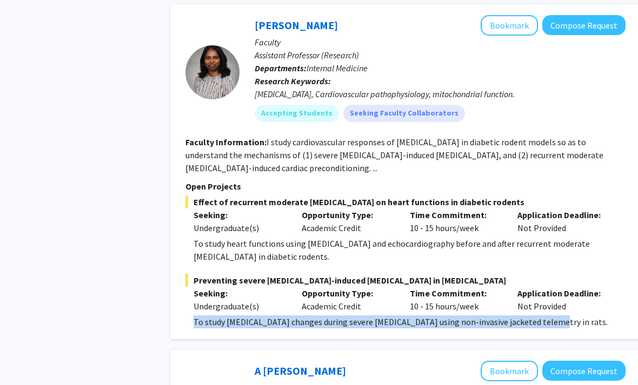
click at [254, 316] on p "To study [MEDICAL_DATA] changes during severe [MEDICAL_DATA] using non-invasive…" at bounding box center [410, 322] width 432 height 13
click at [252, 316] on p "To study [MEDICAL_DATA] changes during severe [MEDICAL_DATA] using non-invasive…" at bounding box center [410, 322] width 432 height 13
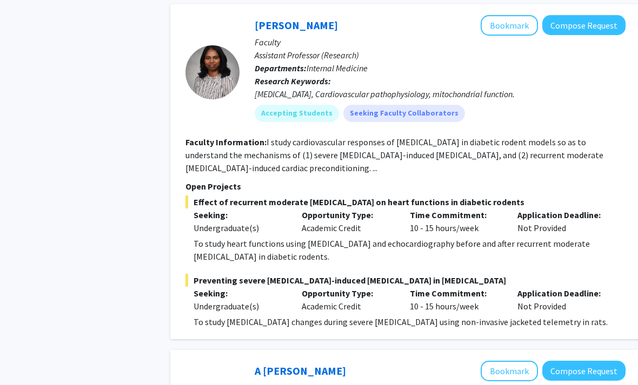
click at [275, 137] on fg-read-more "I study cardiovascular responses of [MEDICAL_DATA] in diabetic rodent models so…" at bounding box center [394, 155] width 418 height 37
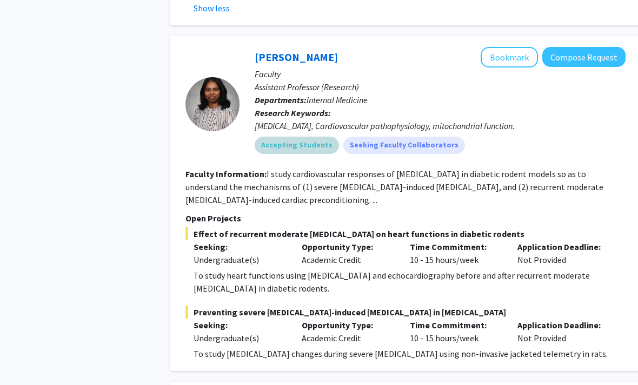
scroll to position [3403, 0]
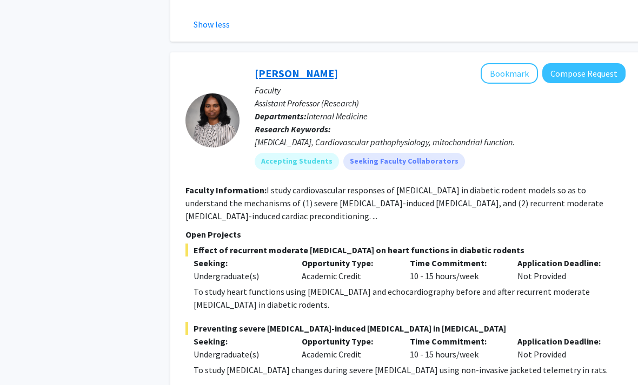
click at [317, 67] on link "[PERSON_NAME]" at bounding box center [296, 74] width 83 height 14
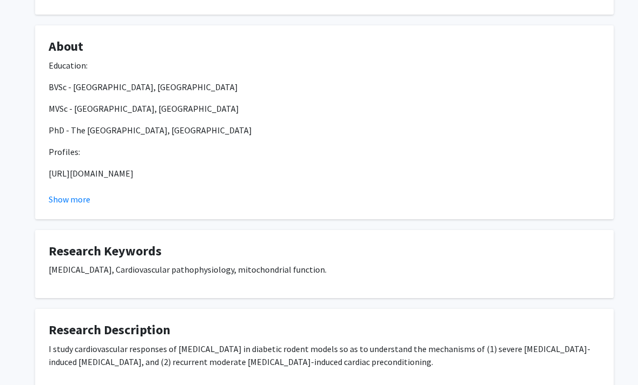
scroll to position [335, 0]
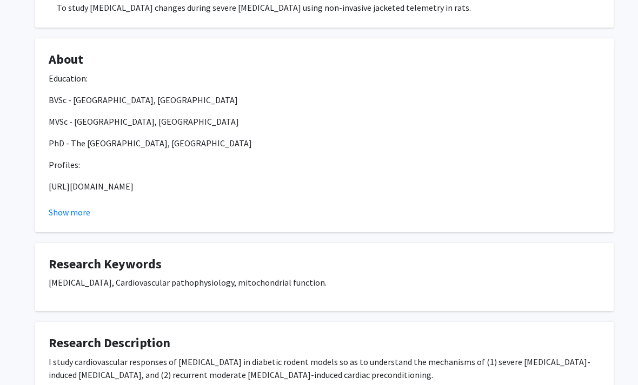
click at [76, 220] on fg-card "About Education: BVSc - Madras Veterinary College, India MVSc - Punjab Agricult…" at bounding box center [324, 136] width 578 height 194
click at [67, 215] on button "Show more" at bounding box center [70, 213] width 42 height 13
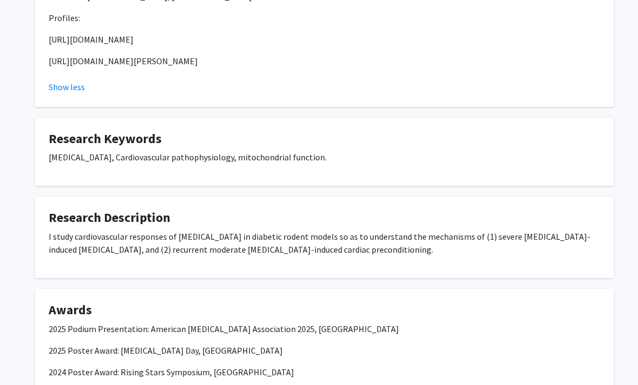
scroll to position [485, 0]
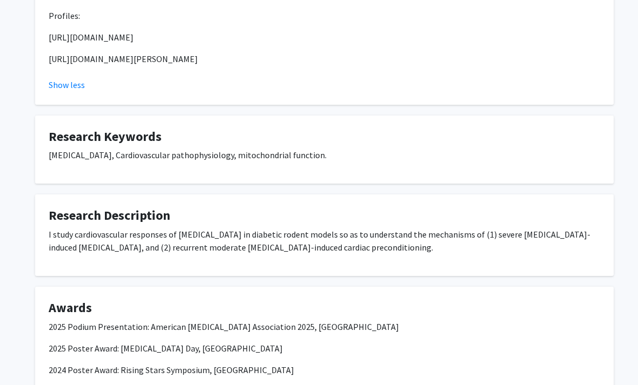
click at [99, 235] on p "I study cardiovascular responses of hypoglycemia in diabetic rodent models so a…" at bounding box center [324, 241] width 551 height 26
click at [99, 231] on p "I study cardiovascular responses of hypoglycemia in diabetic rodent models so a…" at bounding box center [324, 241] width 551 height 26
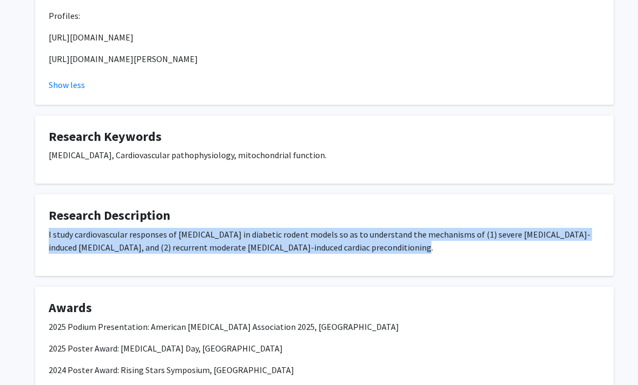
click at [99, 231] on p "I study cardiovascular responses of hypoglycemia in diabetic rodent models so a…" at bounding box center [324, 241] width 551 height 26
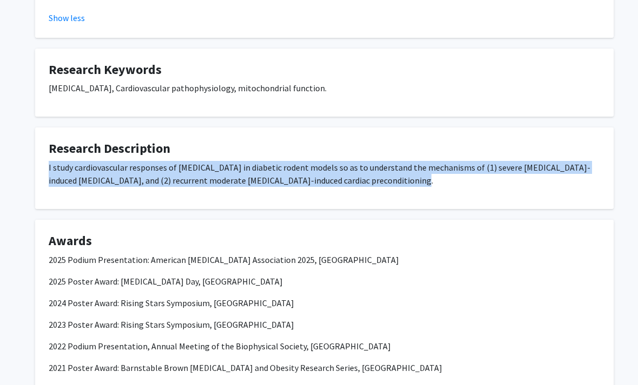
scroll to position [610, 0]
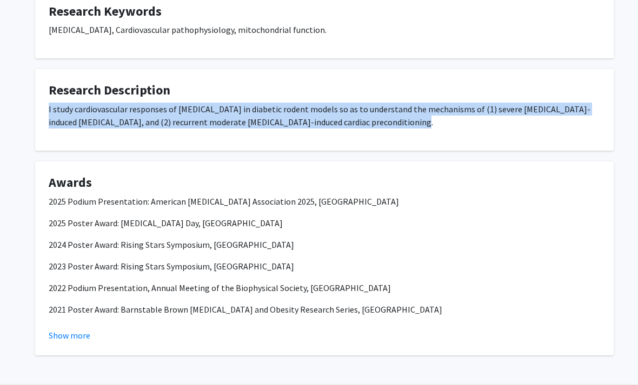
click at [75, 329] on button "Show more" at bounding box center [70, 335] width 42 height 13
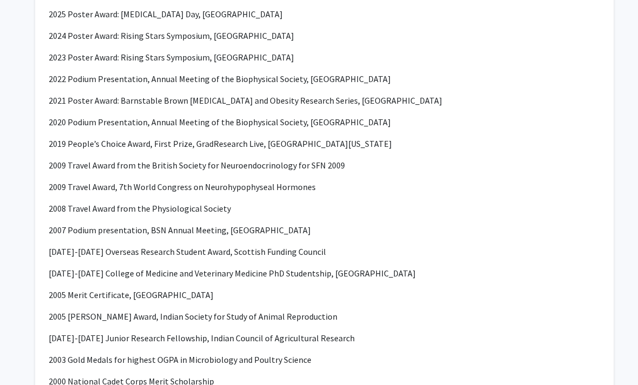
scroll to position [810, 0]
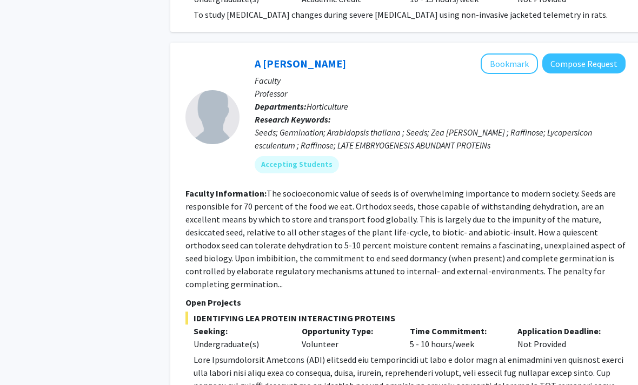
scroll to position [3357, 0]
click at [309, 126] on div "Seeds; Germination; Arabidopsis thaliana ; Seeds; Zea [PERSON_NAME] ; Raffinose…" at bounding box center [440, 139] width 371 height 26
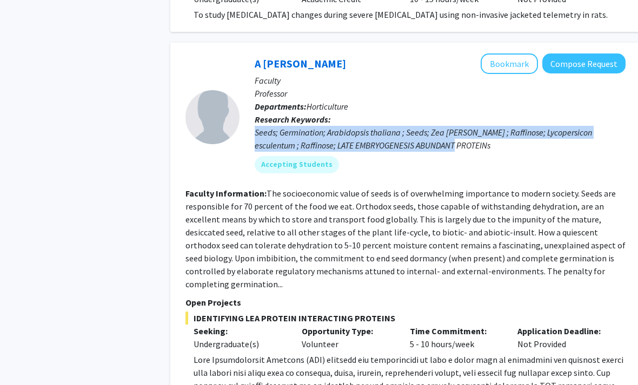
click at [309, 126] on div "Seeds; Germination; Arabidopsis thaliana ; Seeds; Zea [PERSON_NAME] ; Raffinose…" at bounding box center [440, 139] width 371 height 26
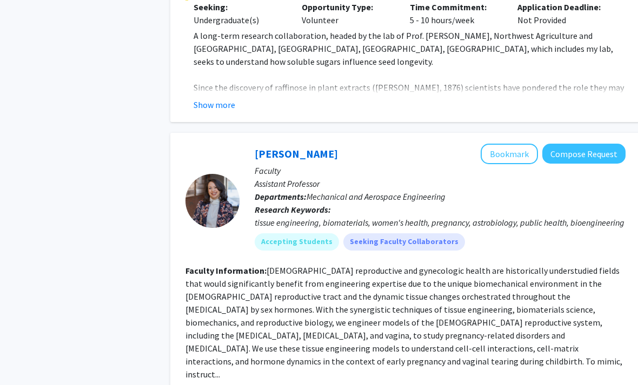
scroll to position [3817, 0]
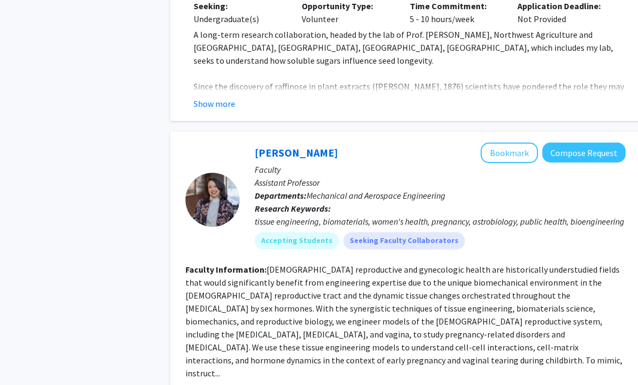
click at [339, 191] on span "Mechanical and Aerospace Engineering" at bounding box center [376, 196] width 139 height 11
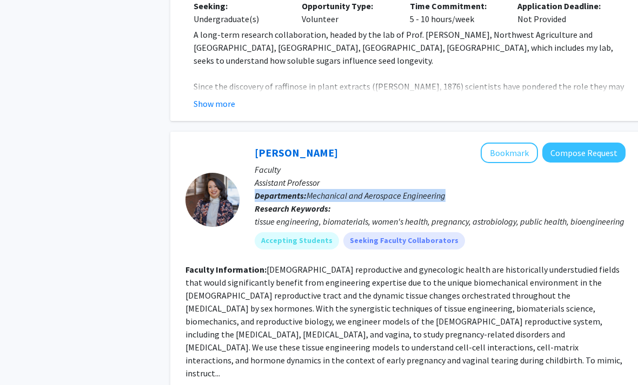
click at [339, 191] on span "Mechanical and Aerospace Engineering" at bounding box center [376, 196] width 139 height 11
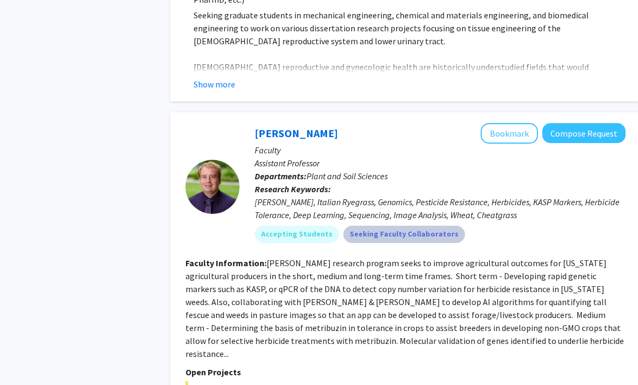
scroll to position [4440, 0]
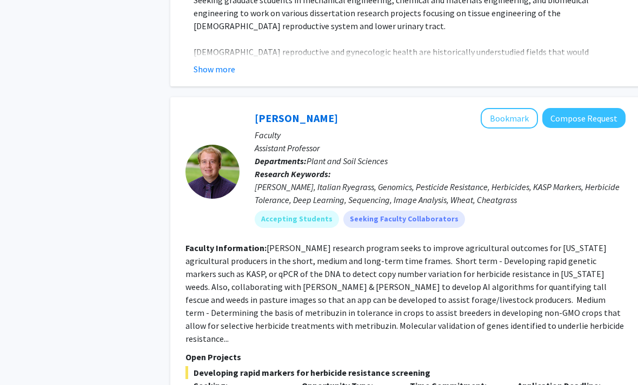
click at [316, 181] on div "[PERSON_NAME], Italian Ryegrass, Genomics, Pesticide Resistance, Herbicides, KA…" at bounding box center [440, 194] width 371 height 26
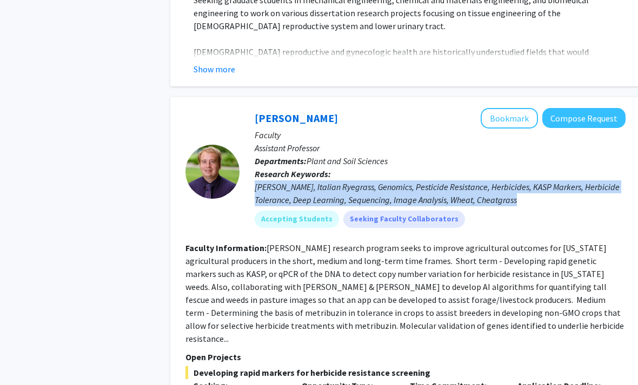
click at [316, 181] on div "[PERSON_NAME], Italian Ryegrass, Genomics, Pesticide Resistance, Herbicides, KA…" at bounding box center [440, 194] width 371 height 26
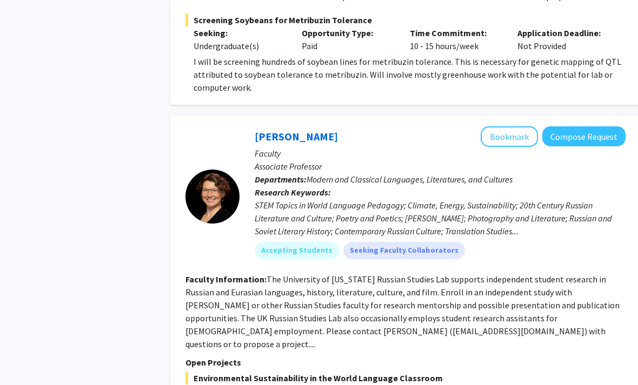
scroll to position [4952, 0]
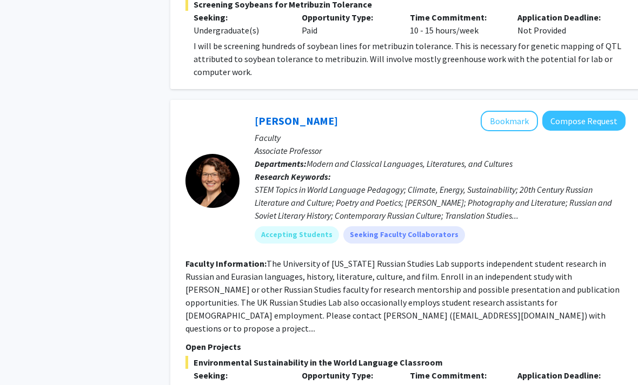
click at [316, 184] on div "STEM Topics in World Language Pedagogy; Climate, Energy, Sustainability; 20th C…" at bounding box center [440, 203] width 371 height 39
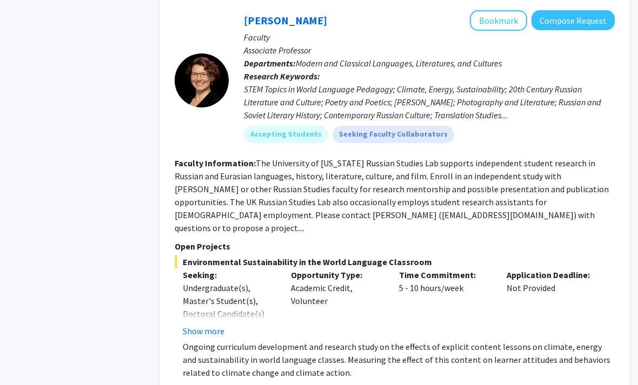
scroll to position [5053, 11]
click at [211, 325] on button "Show more" at bounding box center [204, 331] width 42 height 13
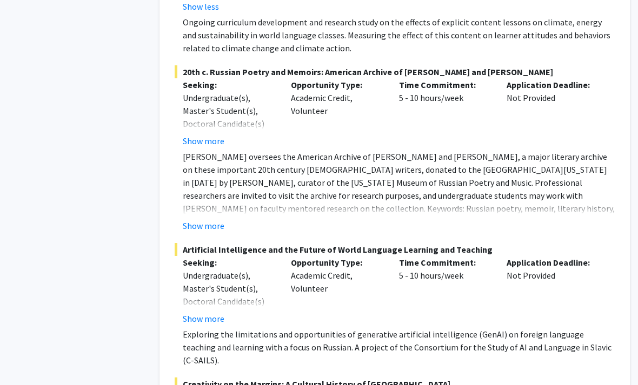
scroll to position [5444, 11]
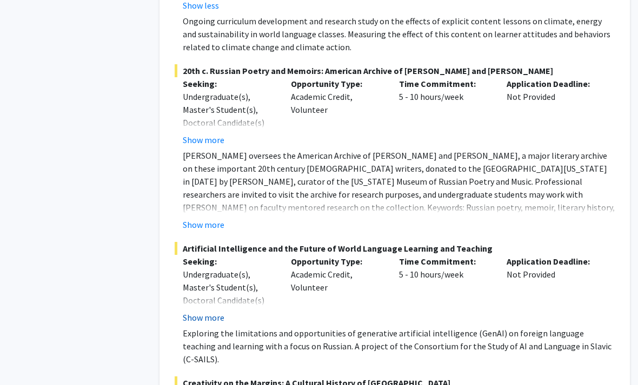
click at [202, 311] on button "Show more" at bounding box center [204, 317] width 42 height 13
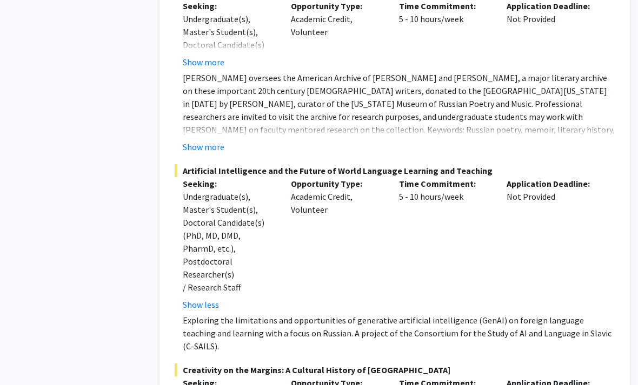
scroll to position [5619, 11]
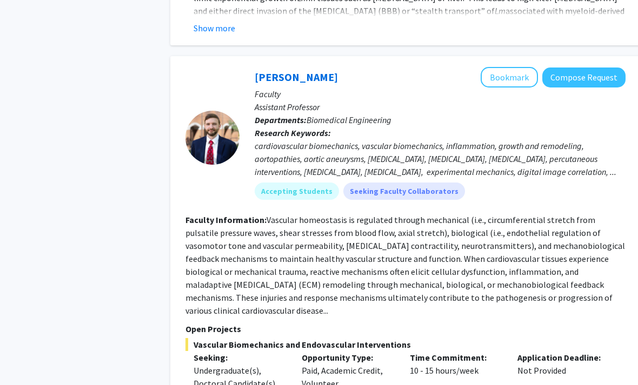
scroll to position [1189, 0]
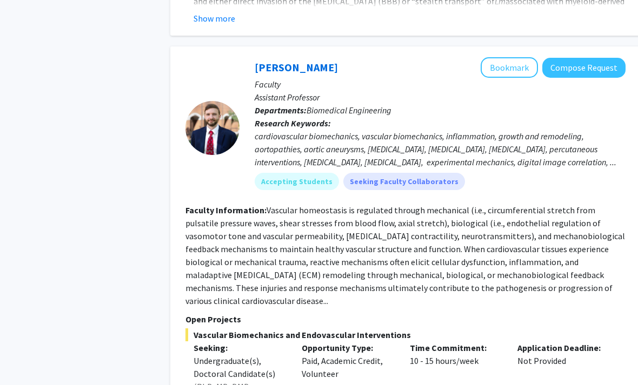
click at [343, 259] on fg-read-more "Vascular homeostasis is regulated through mechanical (i.e., circumferential str…" at bounding box center [405, 256] width 440 height 102
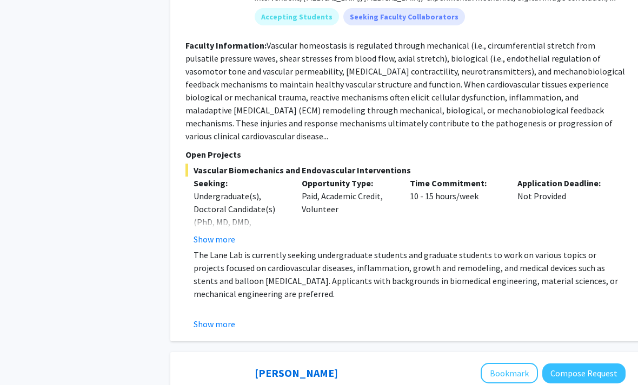
scroll to position [1355, 0]
click at [223, 318] on button "Show more" at bounding box center [215, 324] width 42 height 13
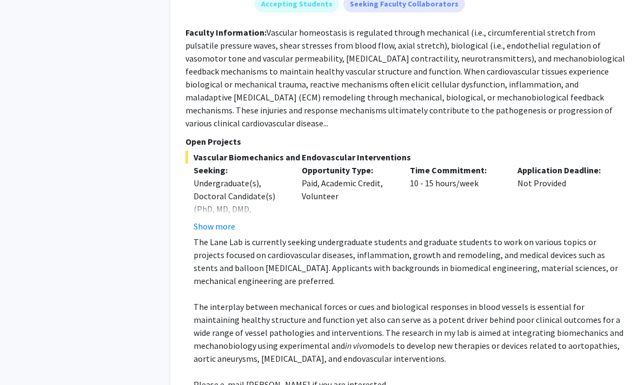
scroll to position [1367, 0]
click at [220, 221] on button "Show more" at bounding box center [215, 227] width 42 height 13
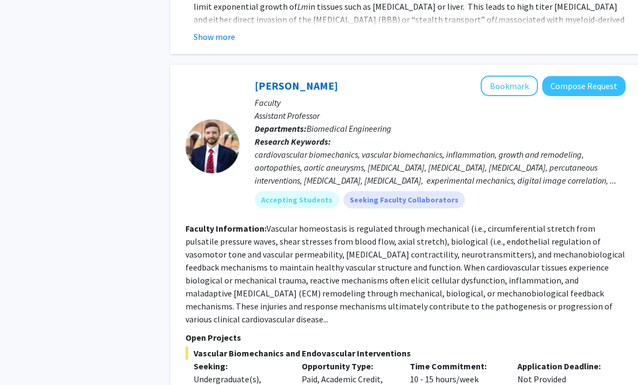
scroll to position [1171, 0]
click at [526, 82] on button "Bookmark" at bounding box center [509, 86] width 57 height 21
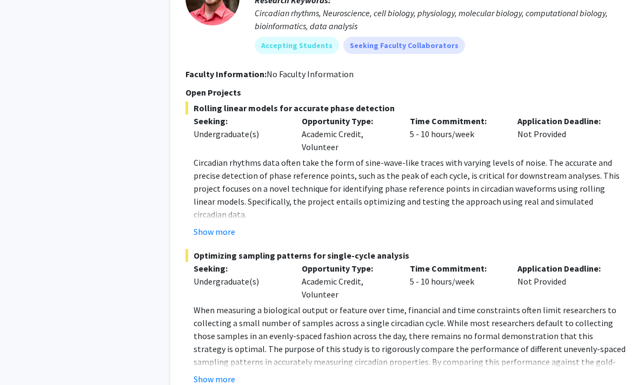
scroll to position [3844, 0]
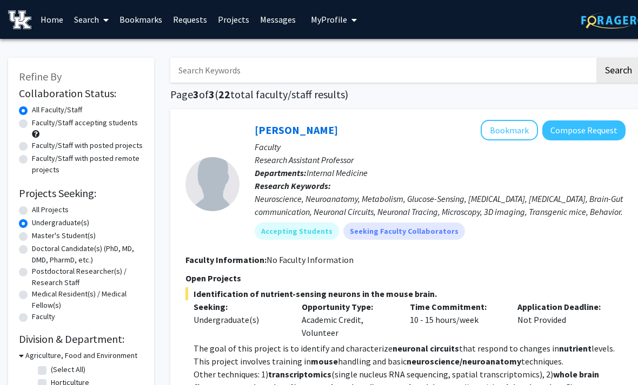
click at [71, 145] on label "Faculty/Staff with posted projects" at bounding box center [87, 145] width 111 height 11
click at [39, 145] on input "Faculty/Staff with posted projects" at bounding box center [35, 143] width 7 height 7
radio input "true"
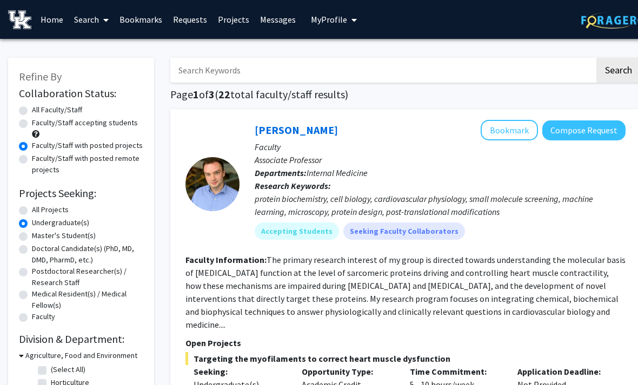
click at [79, 121] on label "Faculty/Staff accepting students" at bounding box center [85, 122] width 106 height 11
click at [39, 121] on input "Faculty/Staff accepting students" at bounding box center [35, 120] width 7 height 7
radio input "true"
click at [88, 163] on label "Faculty/Staff with posted remote projects" at bounding box center [87, 164] width 111 height 23
click at [39, 160] on input "Faculty/Staff with posted remote projects" at bounding box center [35, 156] width 7 height 7
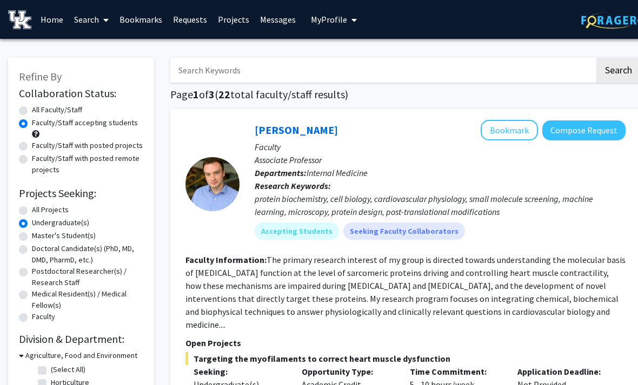
radio input "true"
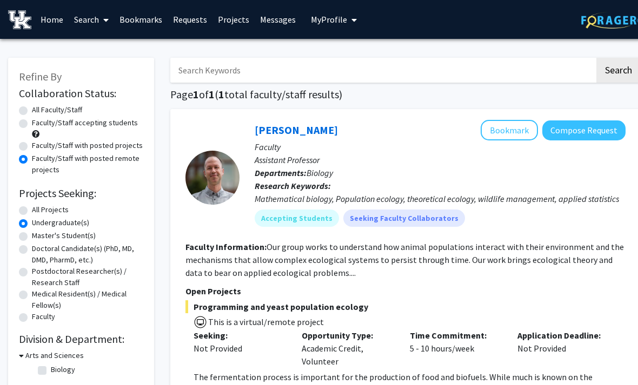
click at [69, 110] on label "All Faculty/Staff" at bounding box center [57, 109] width 50 height 11
click at [39, 110] on input "All Faculty/Staff" at bounding box center [35, 107] width 7 height 7
radio input "true"
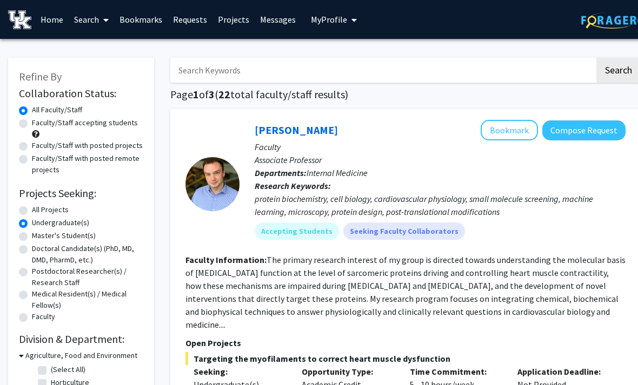
click at [154, 28] on link "Bookmarks" at bounding box center [141, 20] width 54 height 38
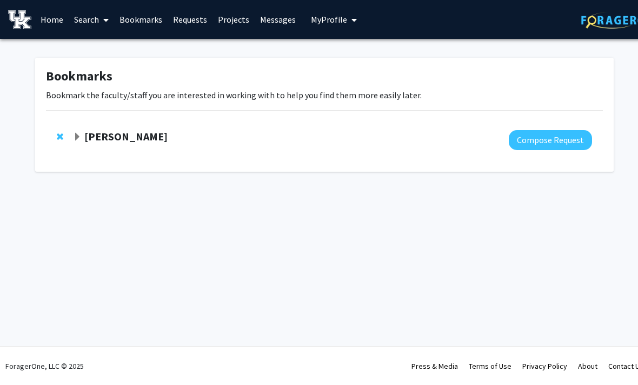
click at [141, 146] on div at bounding box center [332, 140] width 519 height 20
click at [96, 132] on strong "Brooks Lane" at bounding box center [125, 137] width 83 height 14
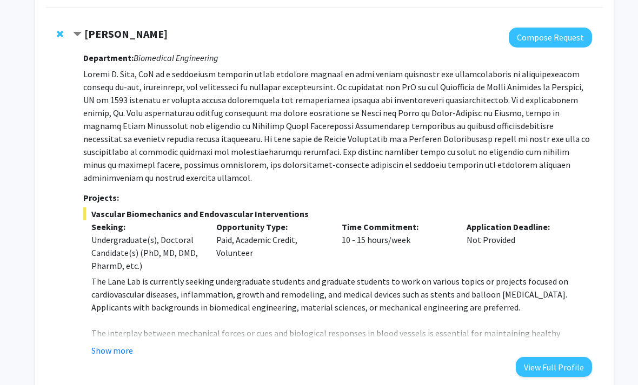
scroll to position [104, 0]
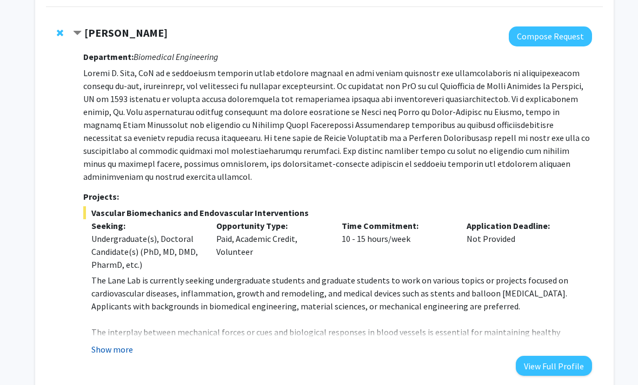
click at [124, 343] on button "Show more" at bounding box center [112, 349] width 42 height 13
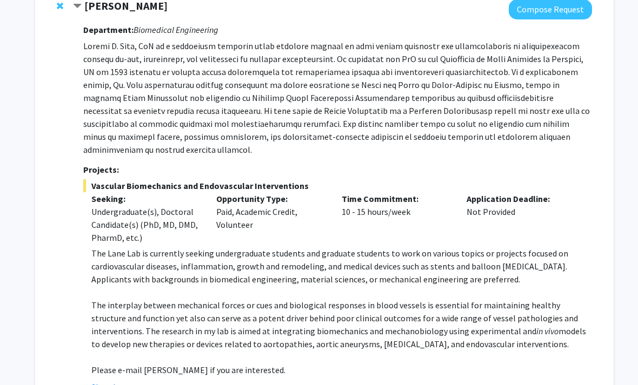
scroll to position [124, 0]
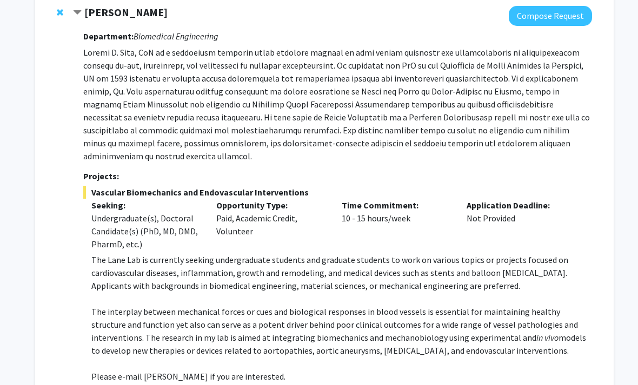
click at [125, 307] on span "The interplay between mechanical forces or cues and biological responses in blo…" at bounding box center [334, 325] width 487 height 37
click at [156, 135] on p at bounding box center [337, 104] width 509 height 117
click at [156, 141] on p at bounding box center [337, 104] width 509 height 117
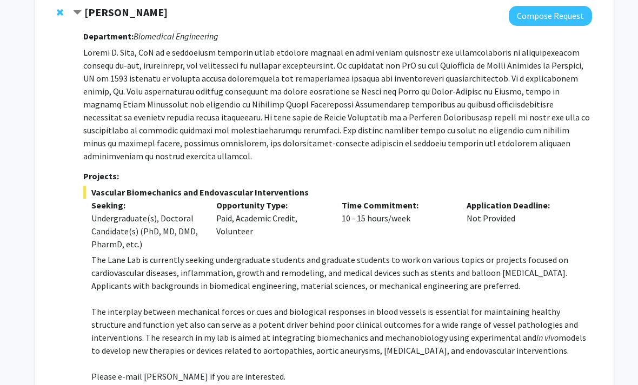
click at [156, 141] on p at bounding box center [337, 104] width 509 height 117
click at [169, 101] on p at bounding box center [337, 104] width 509 height 117
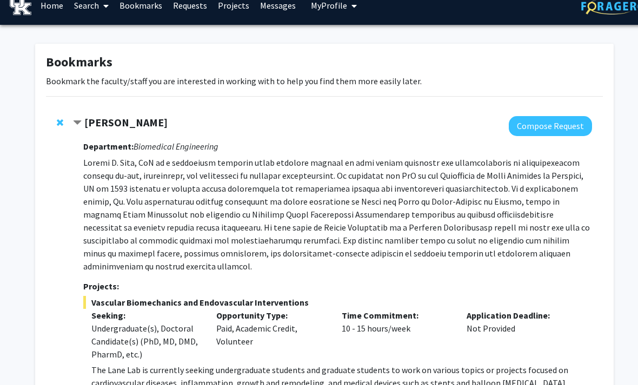
scroll to position [0, 0]
